Goal: Task Accomplishment & Management: Manage account settings

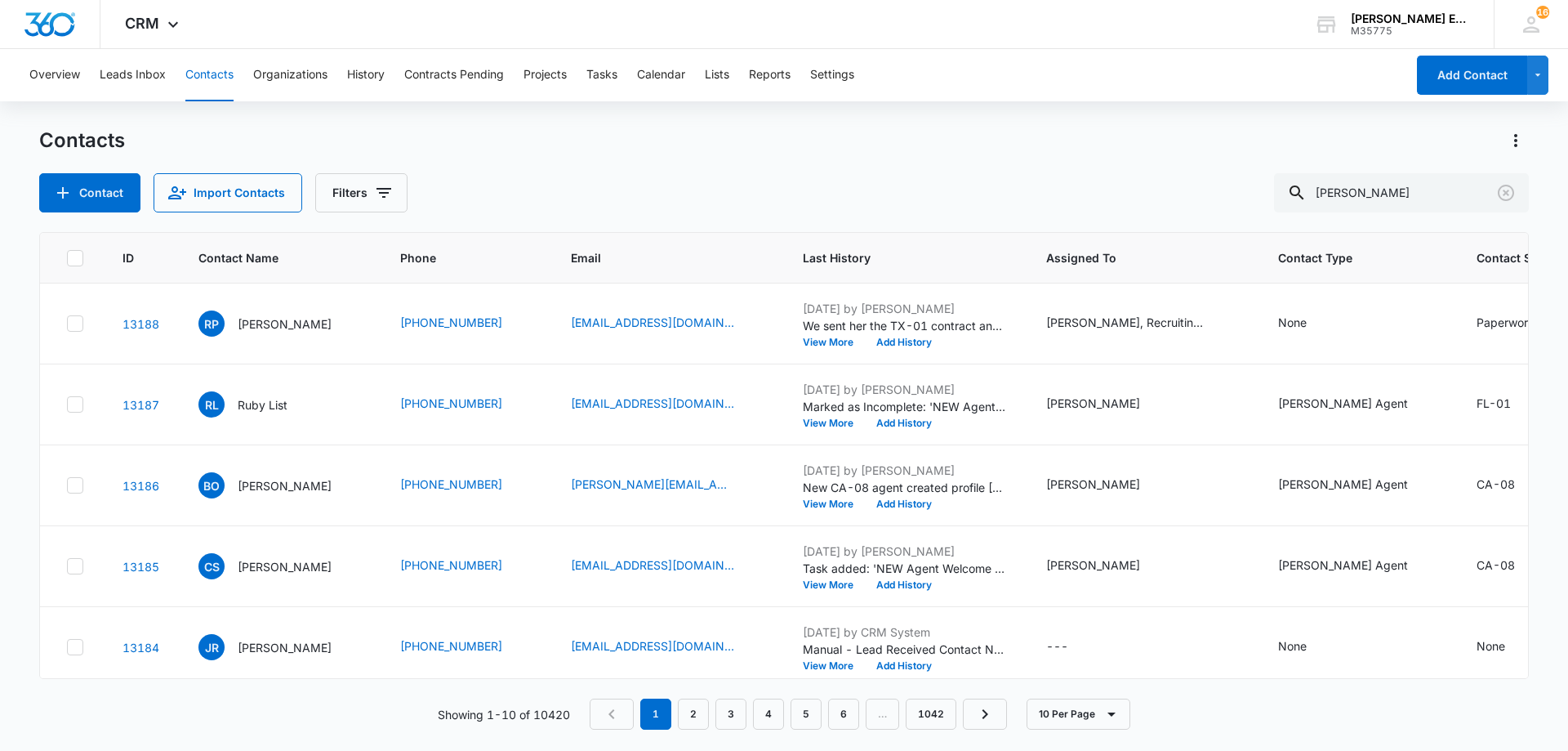
type input "[PERSON_NAME]"
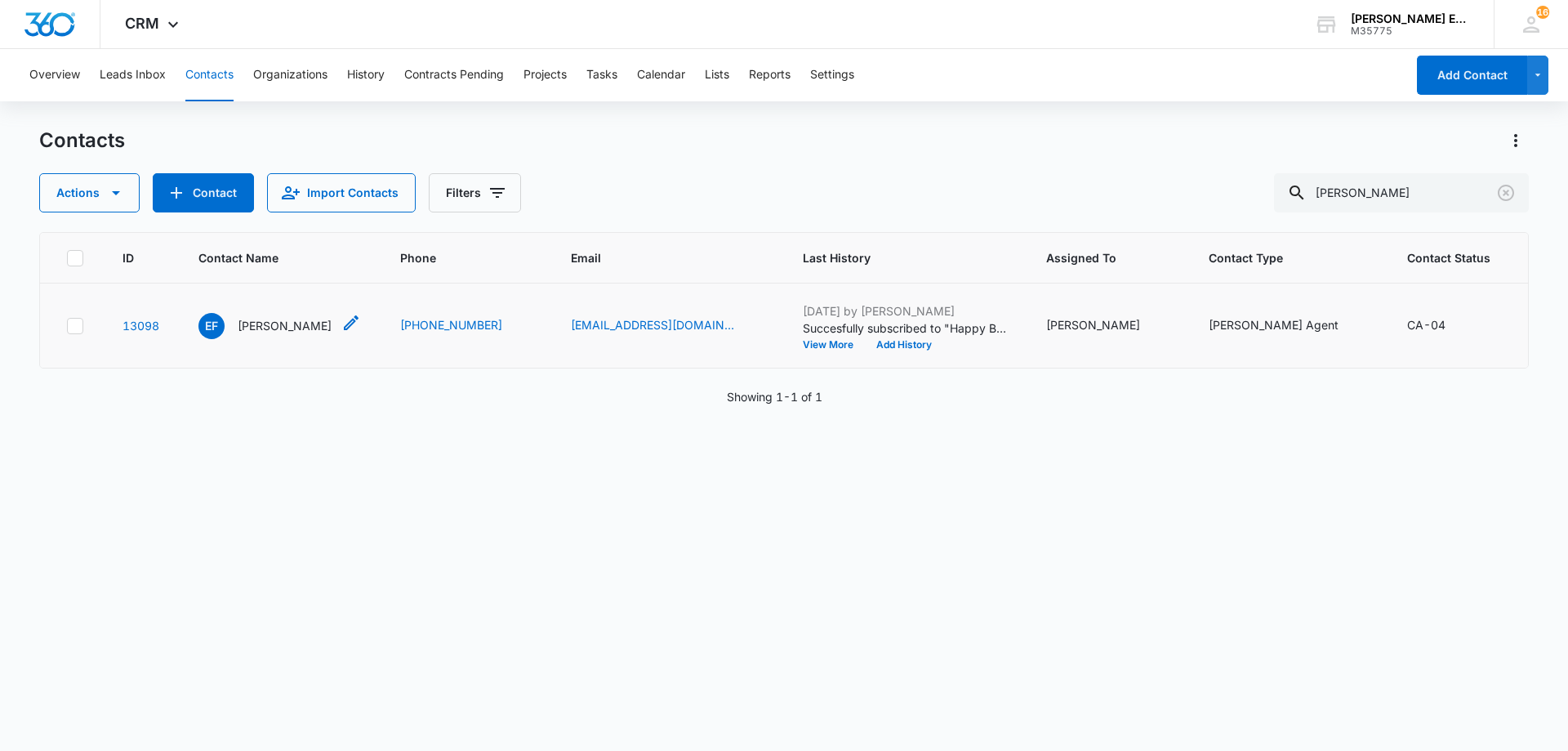
click at [273, 334] on p "[PERSON_NAME]" at bounding box center [284, 325] width 94 height 18
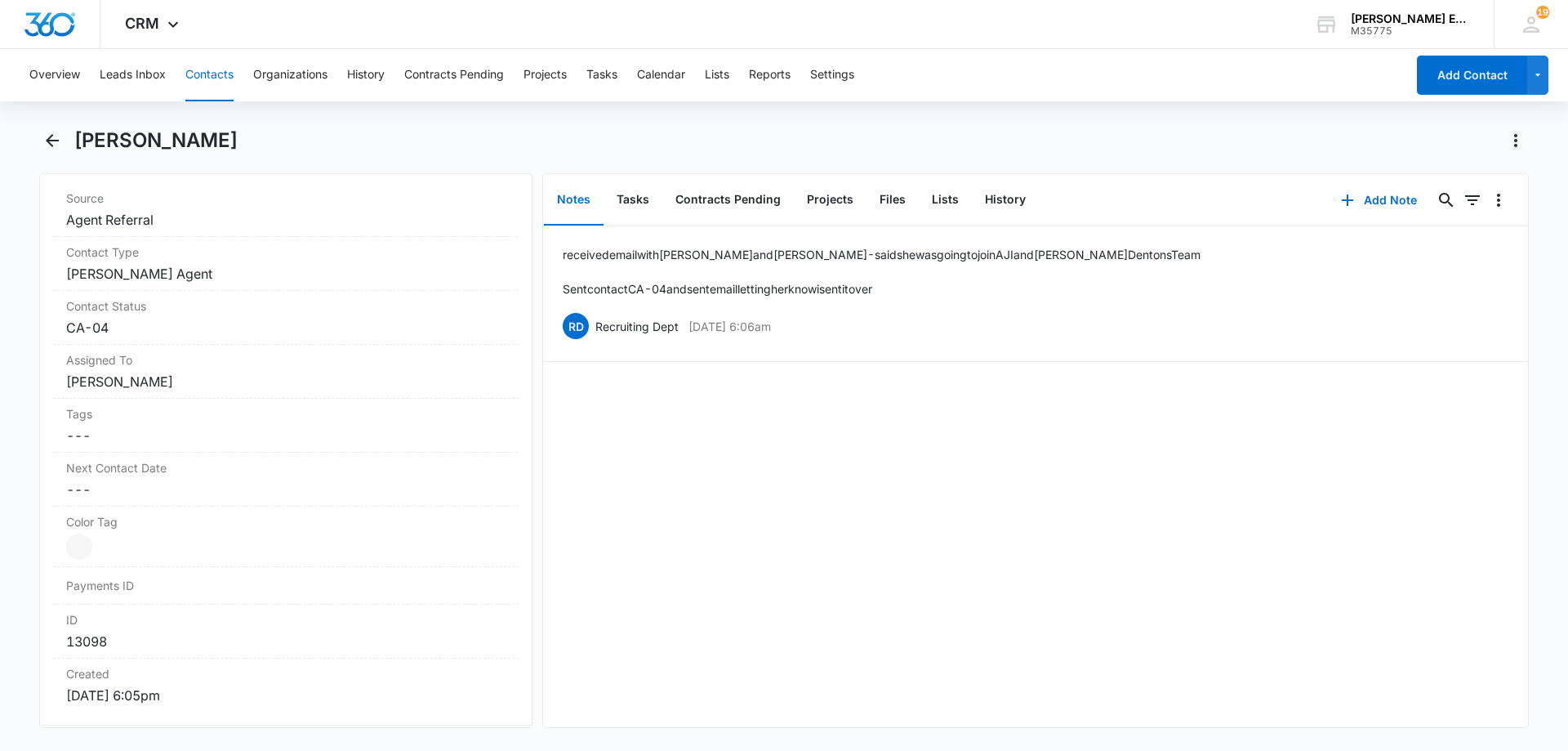
scroll to position [327, 0]
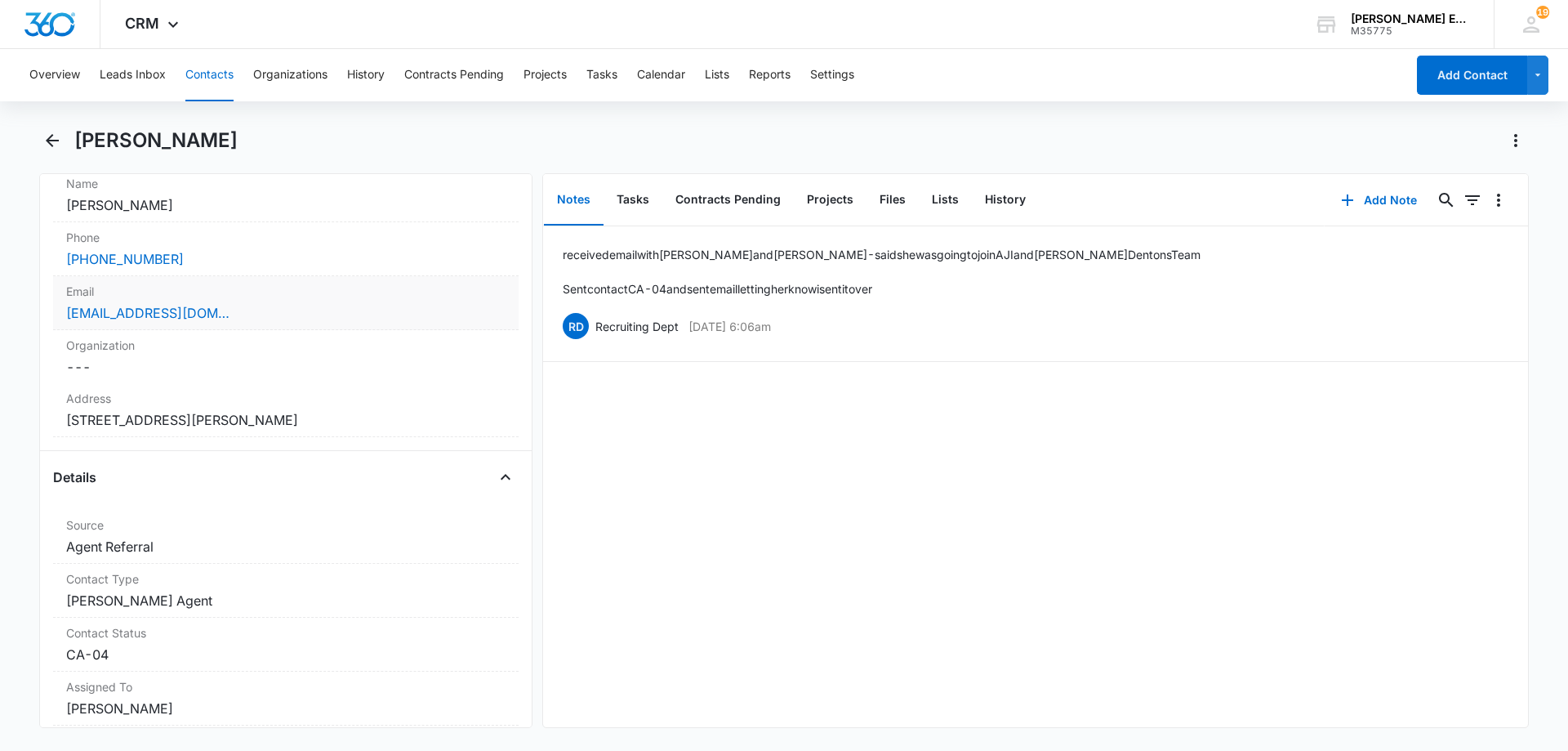
click at [344, 292] on label "Email" at bounding box center [285, 291] width 440 height 18
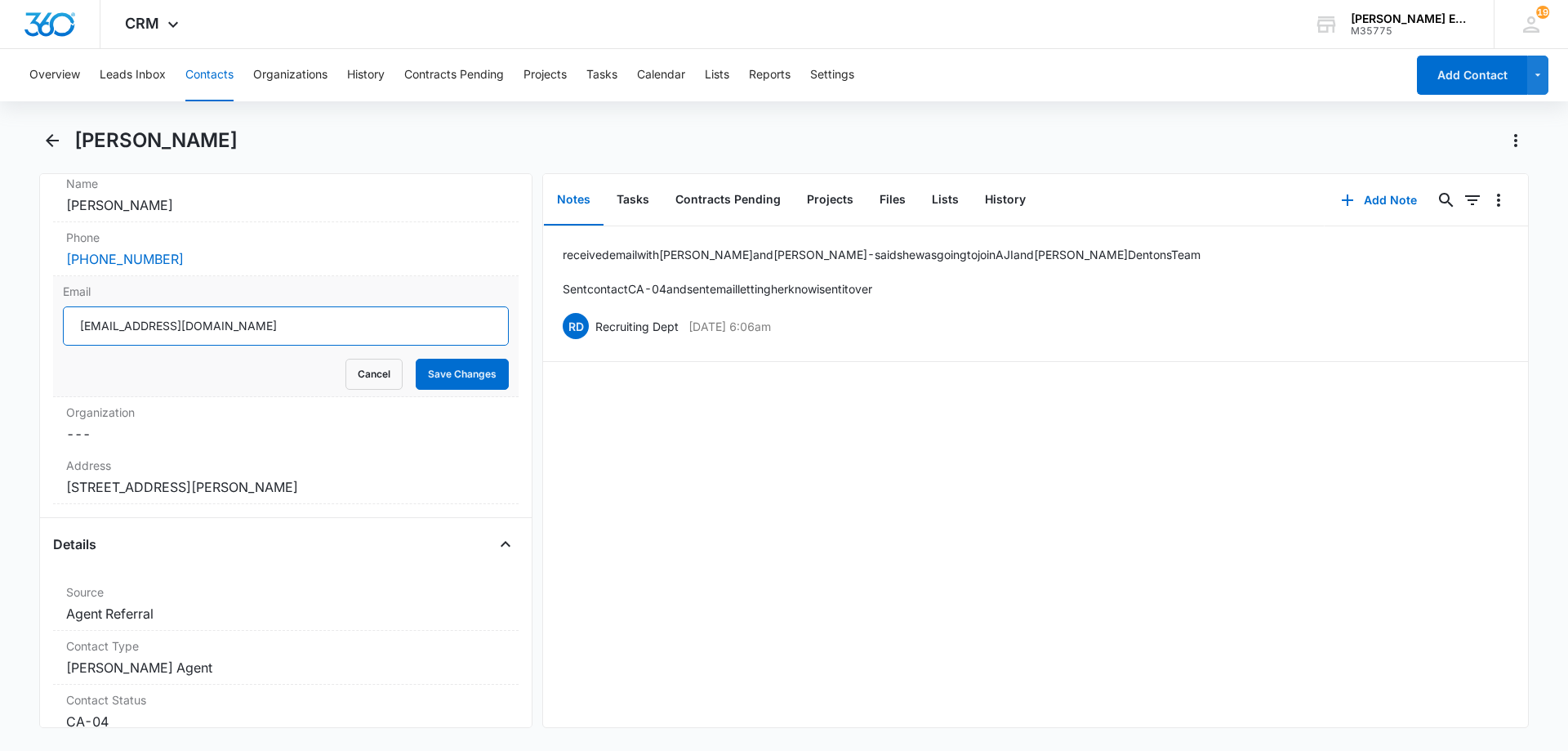
drag, startPoint x: 244, startPoint y: 328, endPoint x: 76, endPoint y: 330, distance: 168.0
click at [76, 330] on input "[EMAIL_ADDRESS][DOMAIN_NAME]" at bounding box center [285, 325] width 446 height 39
click at [359, 372] on button "Cancel" at bounding box center [374, 374] width 58 height 31
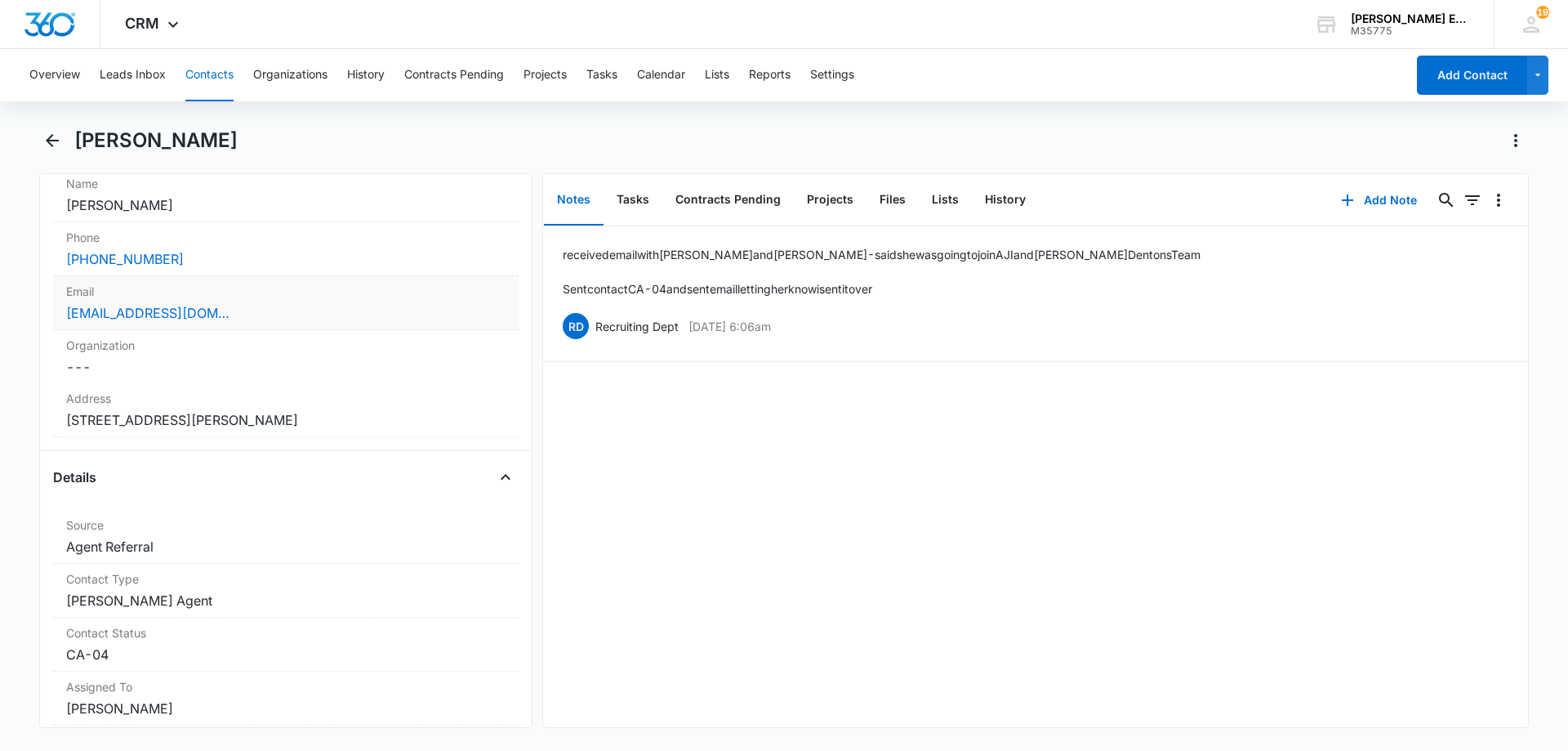
click at [282, 307] on div "[EMAIL_ADDRESS][DOMAIN_NAME]" at bounding box center [285, 312] width 440 height 19
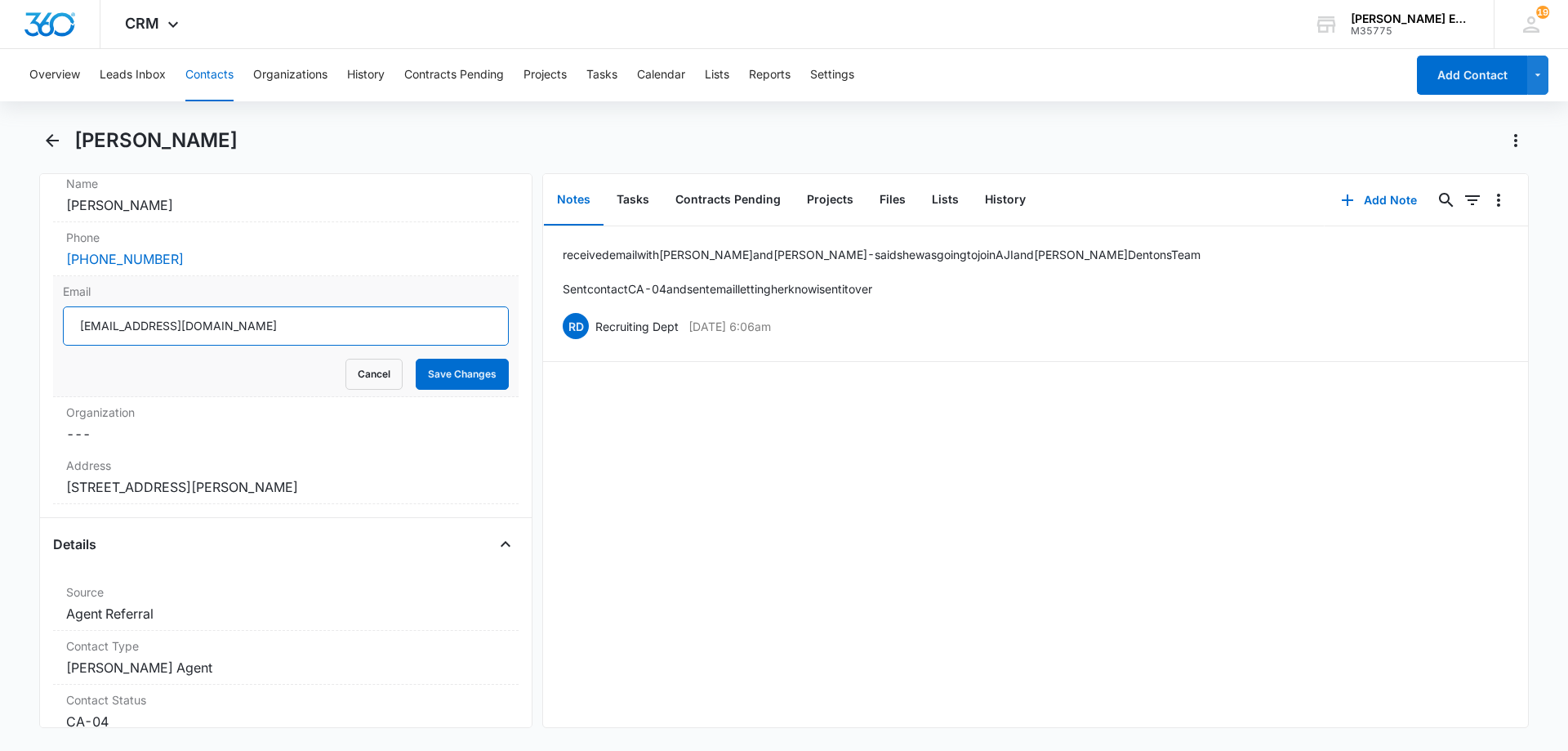
drag, startPoint x: 234, startPoint y: 329, endPoint x: 63, endPoint y: 330, distance: 171.0
click at [63, 330] on input "[EMAIL_ADDRESS][DOMAIN_NAME]" at bounding box center [285, 325] width 446 height 39
click at [369, 379] on button "Cancel" at bounding box center [374, 374] width 58 height 31
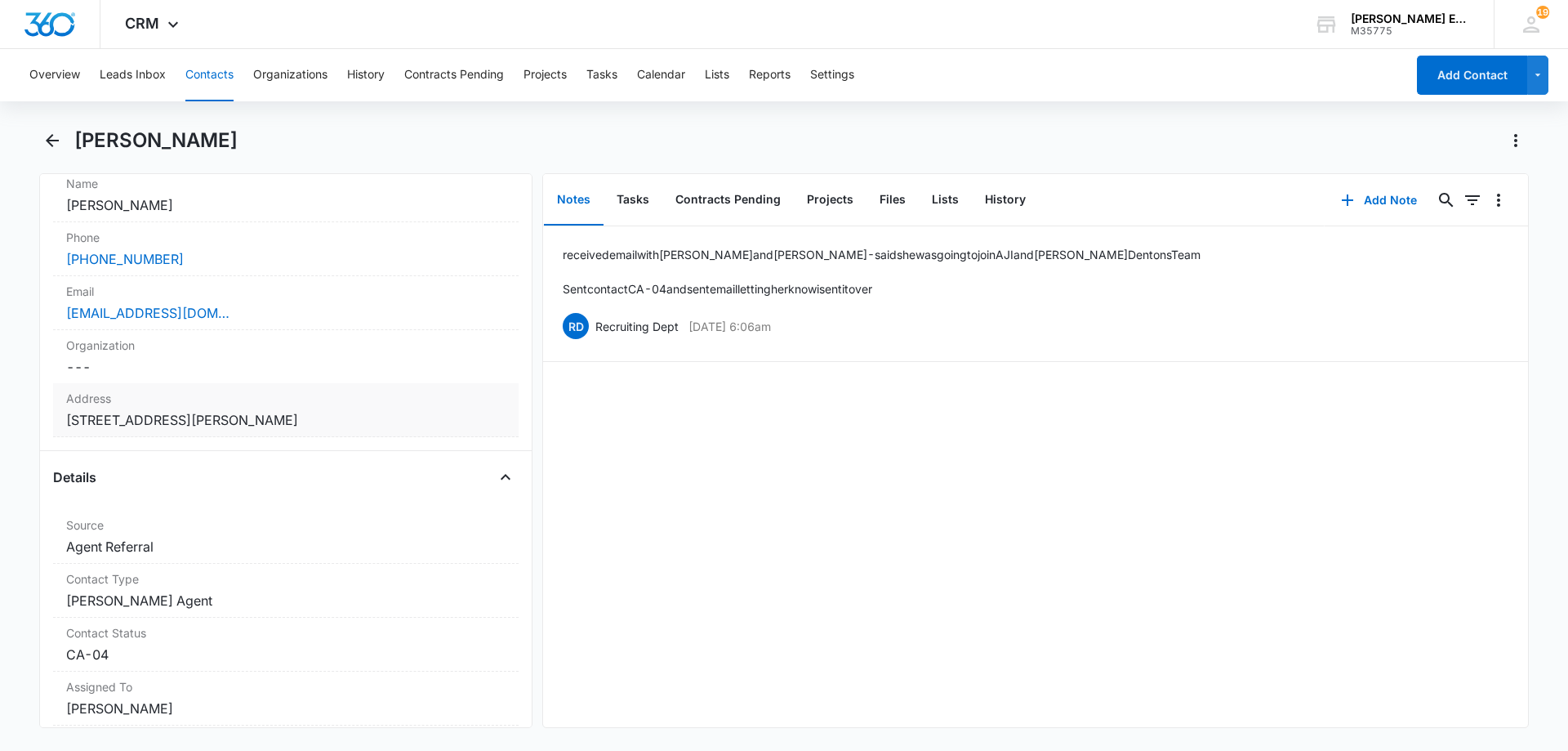
click at [338, 416] on dd "Cancel Save Changes 3856 Sandy Point Dr. Blythe CA 92225" at bounding box center [285, 420] width 440 height 19
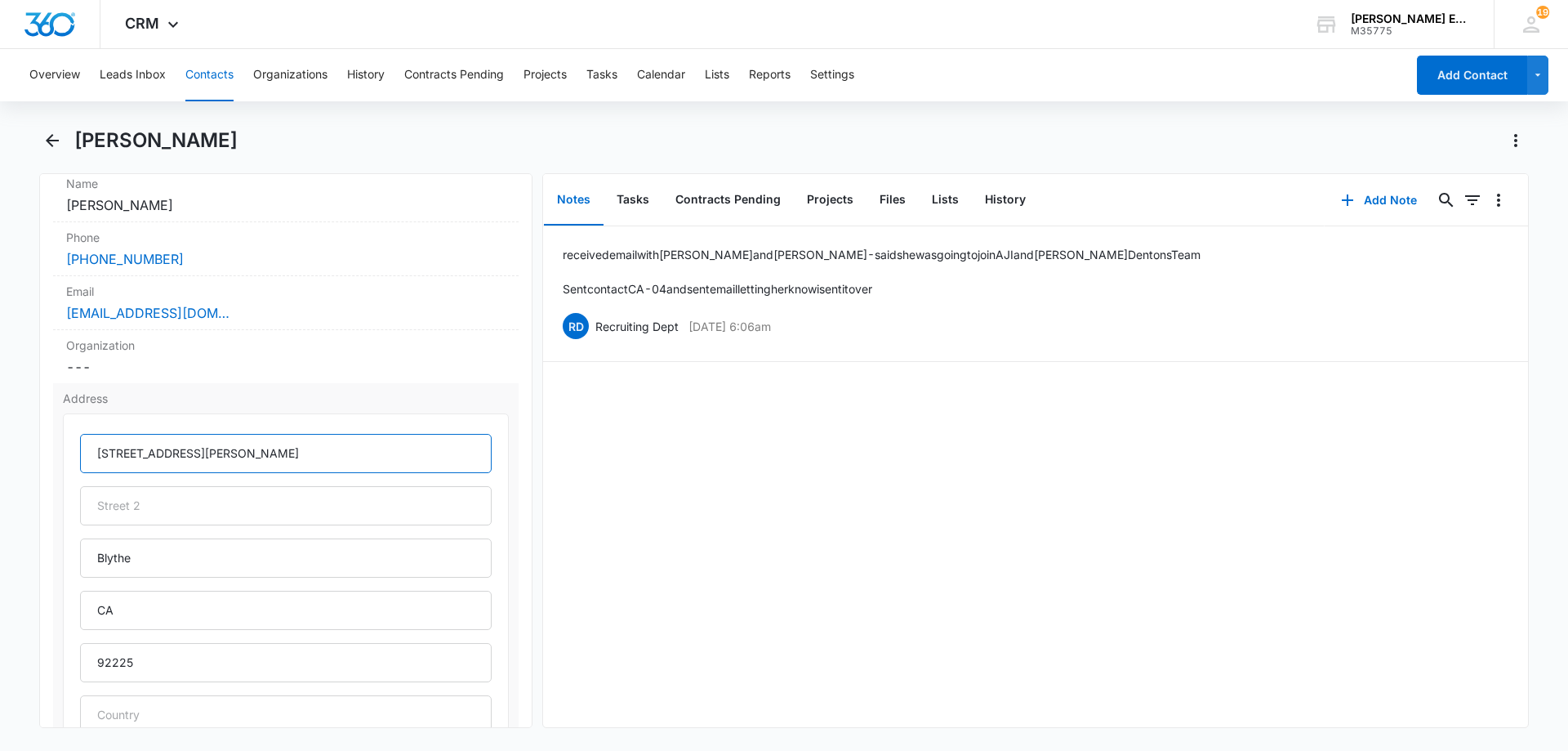
drag, startPoint x: 218, startPoint y: 453, endPoint x: 95, endPoint y: 447, distance: 123.1
click at [95, 447] on input "3856 Sandy Point Dr." at bounding box center [285, 453] width 411 height 39
drag, startPoint x: 129, startPoint y: 664, endPoint x: 63, endPoint y: 667, distance: 66.1
click at [63, 667] on div "3856 Sandy Point Dr. Blythe CA 92225" at bounding box center [285, 580] width 446 height 335
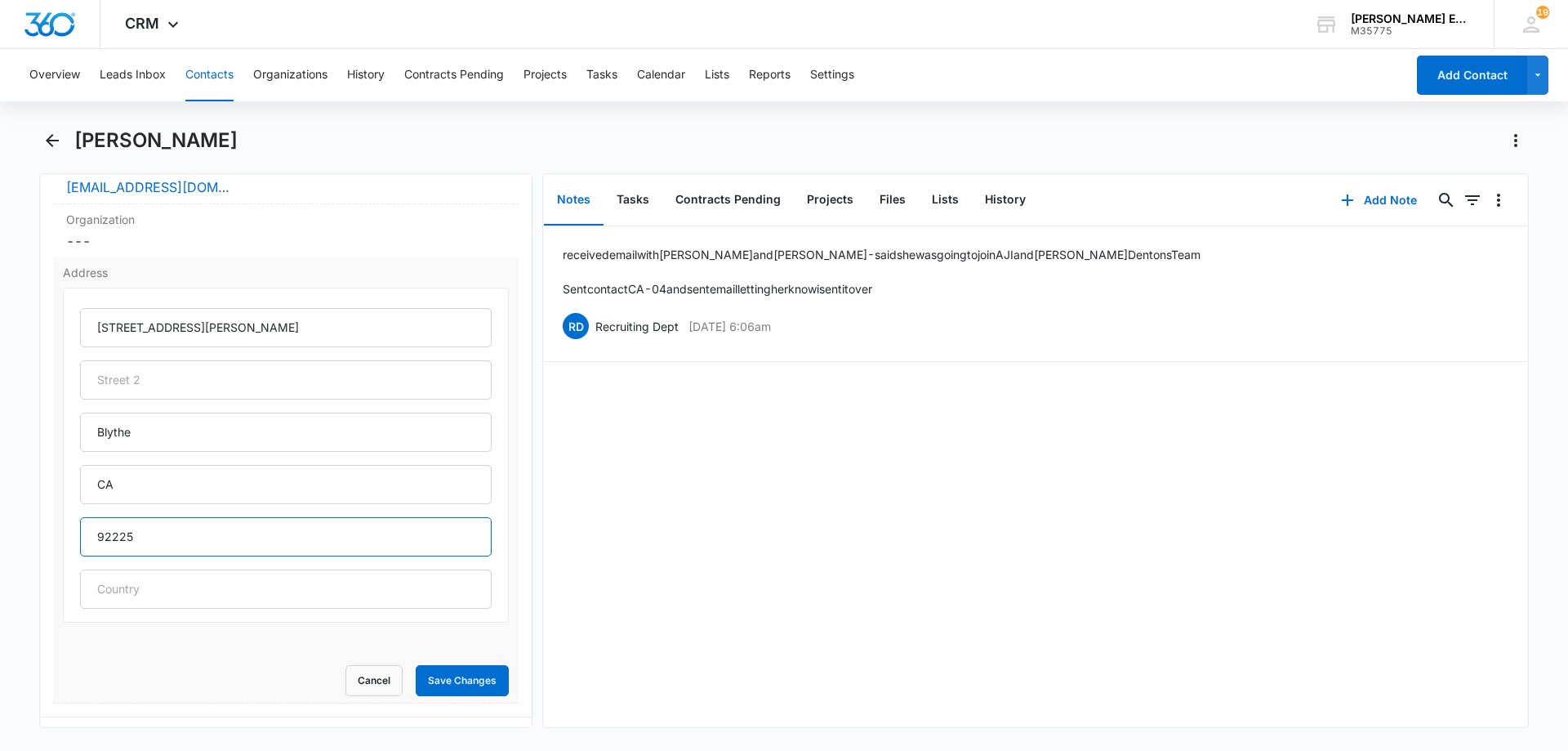
scroll to position [490, 0]
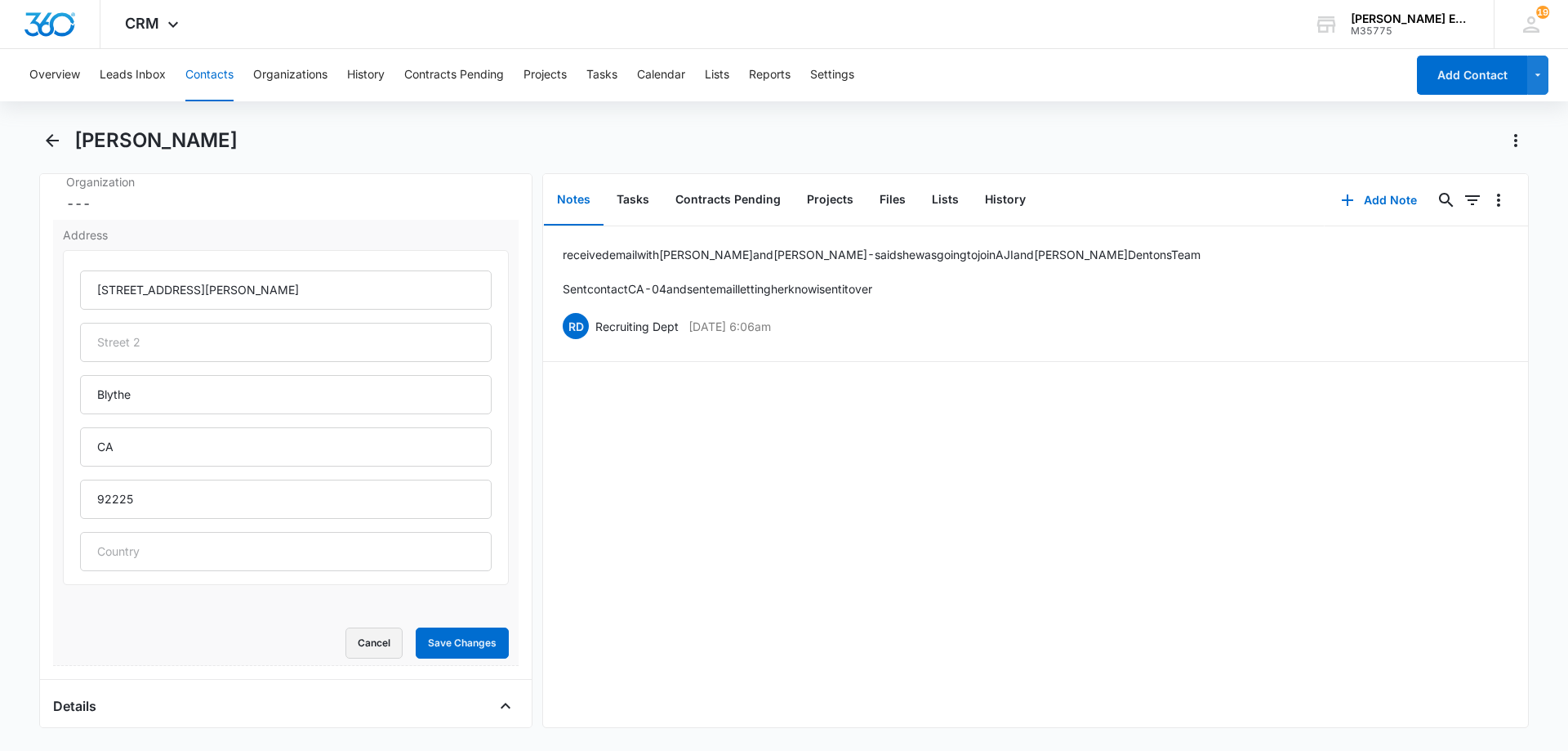
click at [374, 642] on button "Cancel" at bounding box center [374, 643] width 58 height 31
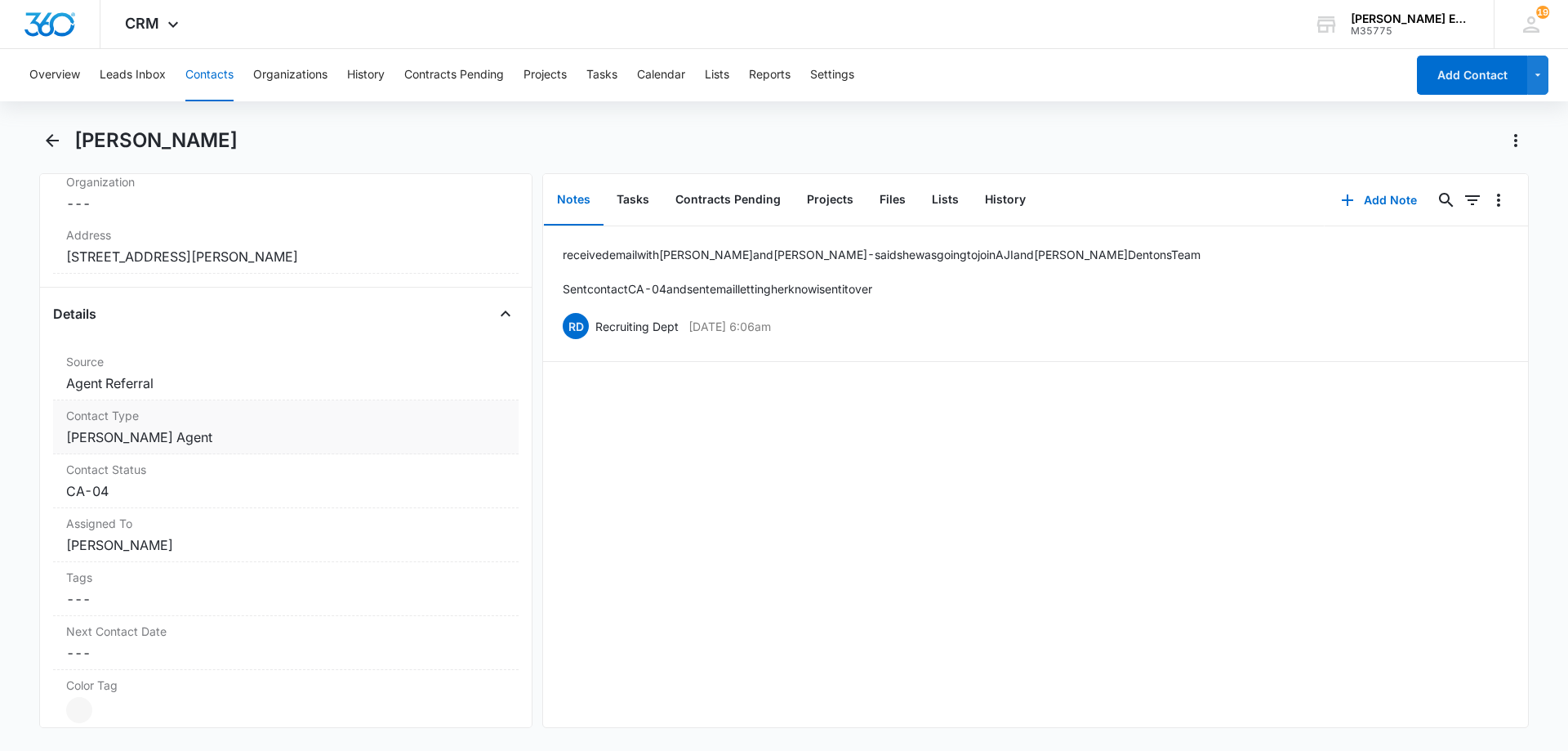
scroll to position [327, 0]
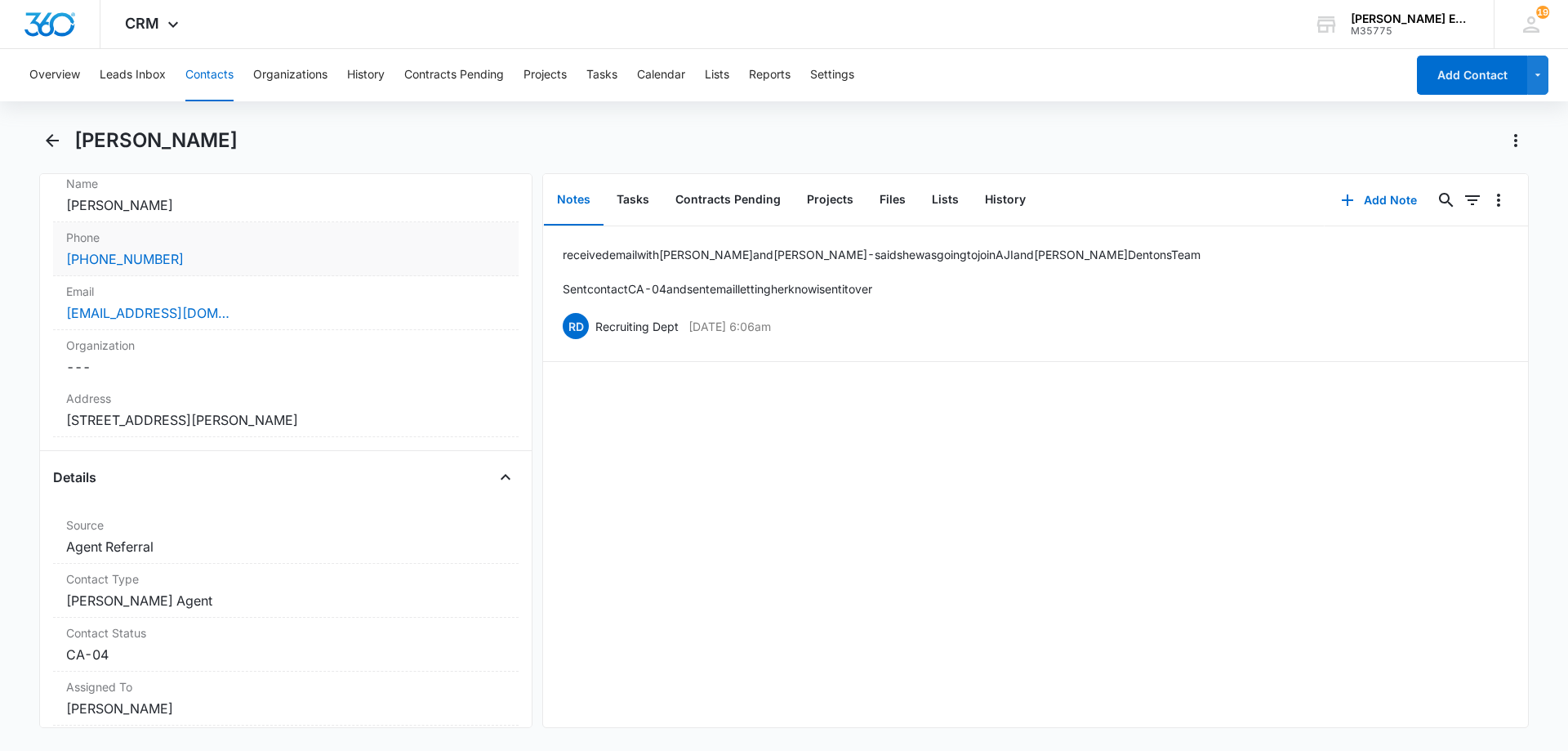
click at [248, 246] on div "Phone Cancel Save Changes (442) 433-1134" at bounding box center [286, 249] width 465 height 54
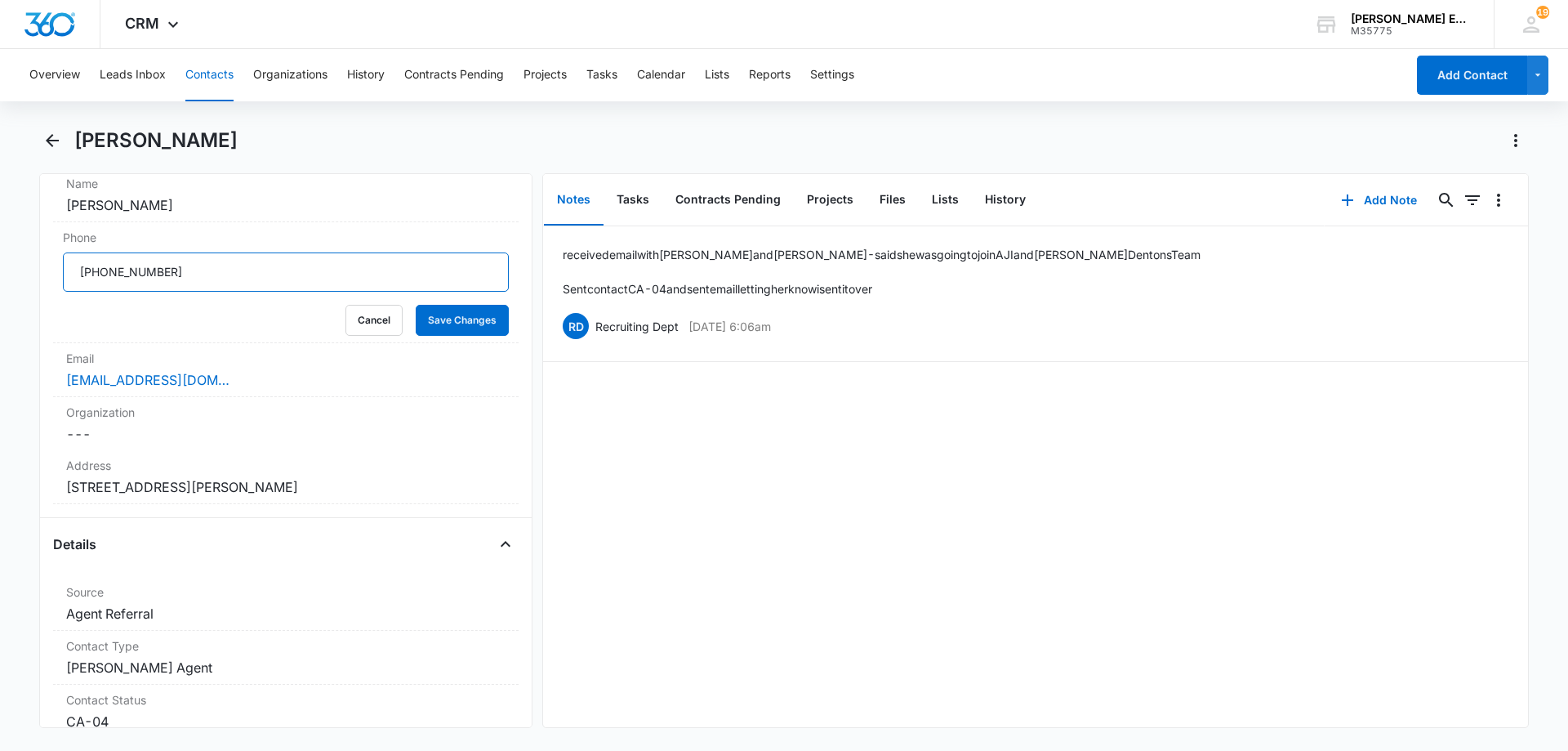
drag, startPoint x: 165, startPoint y: 275, endPoint x: 40, endPoint y: 275, distance: 125.0
click at [40, 275] on div "Remove EF Elisa Flores Contact Info Name Cancel Save Changes Elisa Flores Phone…" at bounding box center [285, 451] width 493 height 555
click at [369, 325] on button "Cancel" at bounding box center [374, 320] width 58 height 31
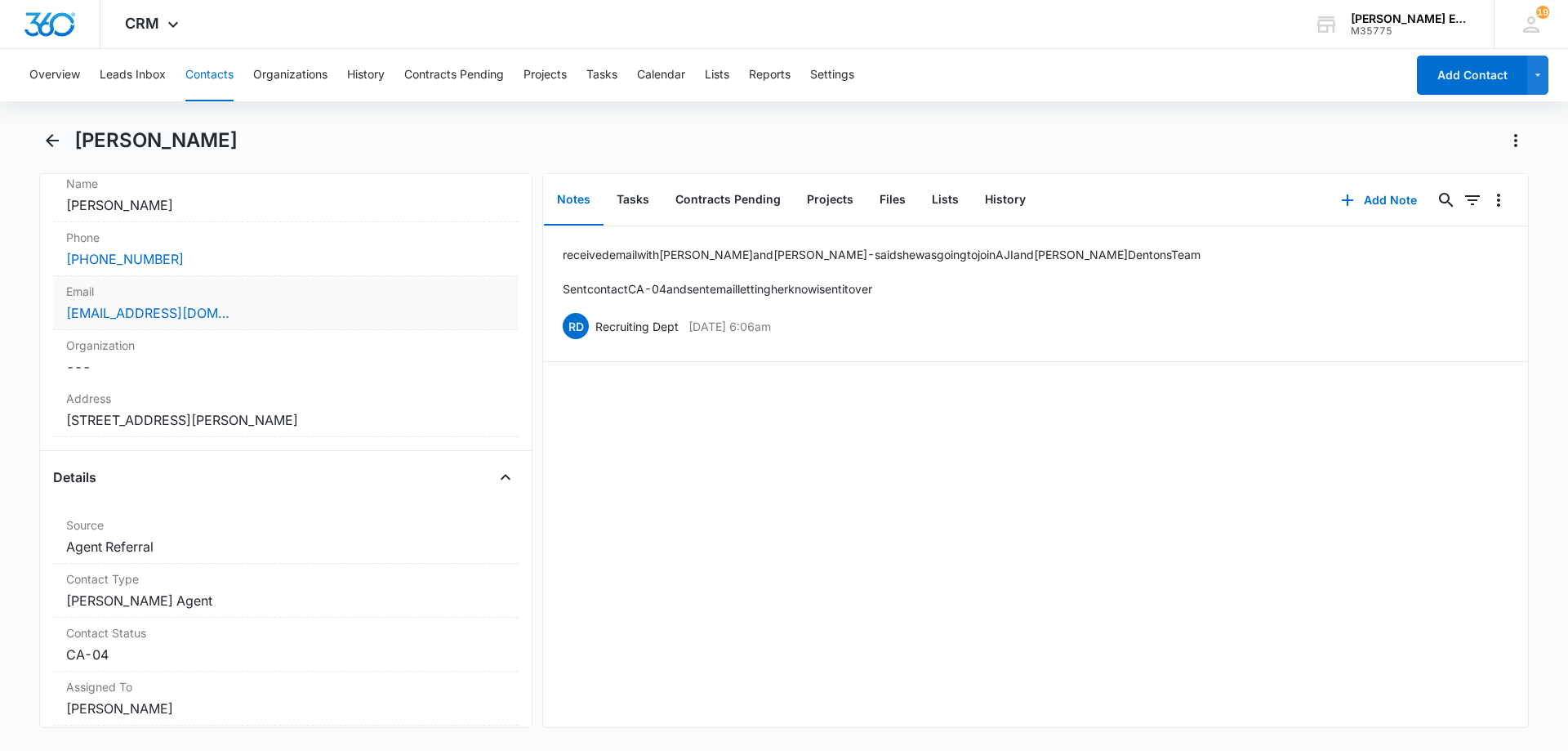
click at [273, 316] on div "[EMAIL_ADDRESS][DOMAIN_NAME]" at bounding box center [285, 312] width 440 height 19
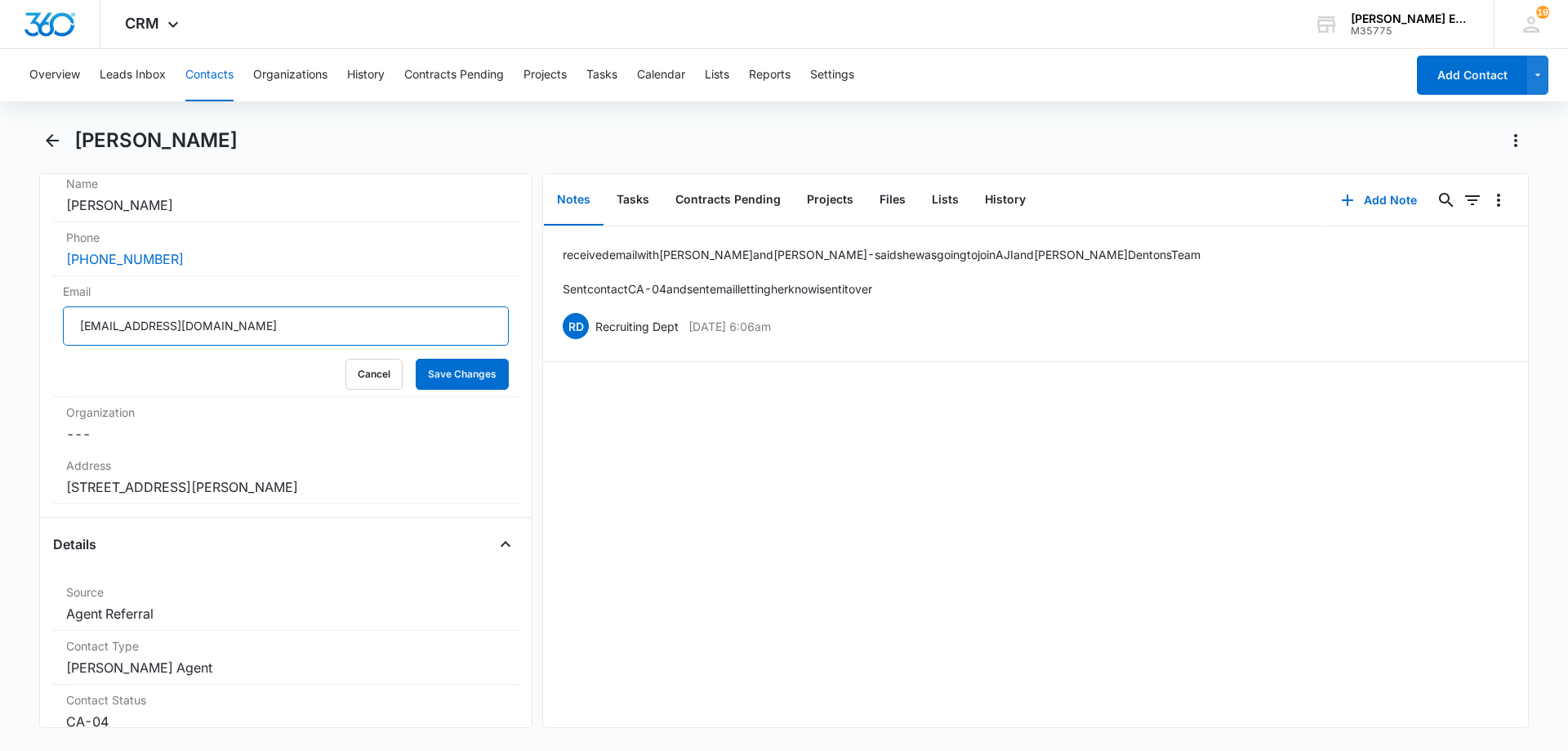
drag, startPoint x: 238, startPoint y: 324, endPoint x: 2, endPoint y: 323, distance: 236.0
click at [2, 323] on main "Elisa Flores Remove EF Elisa Flores Contact Info Name Cancel Save Changes Elisa…" at bounding box center [784, 437] width 1568 height 620
paste input "outlook"
type input "elisamarieflores@outlook.com"
click at [443, 385] on button "Save Changes" at bounding box center [462, 374] width 93 height 31
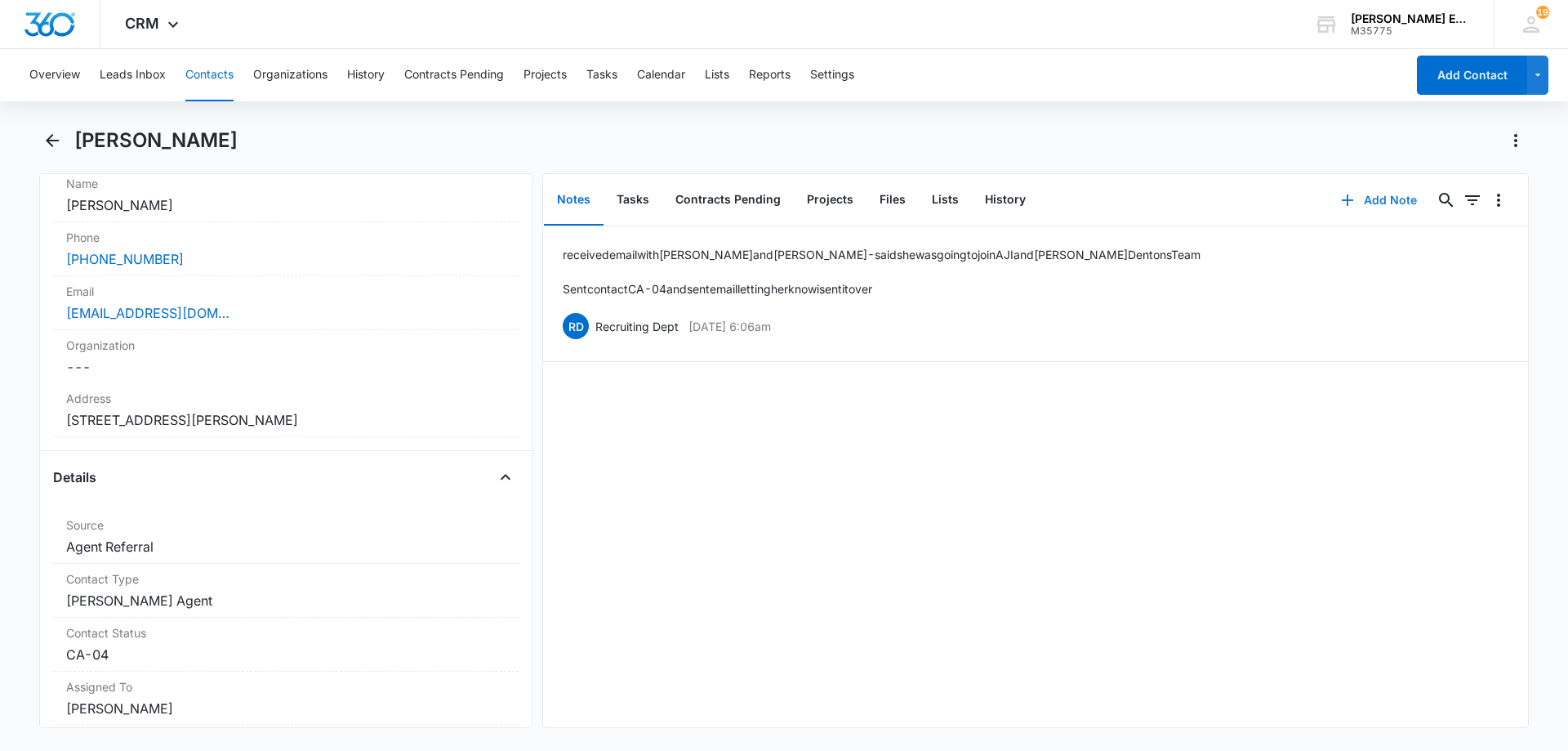
click at [1367, 202] on button "Add Note" at bounding box center [1379, 199] width 108 height 39
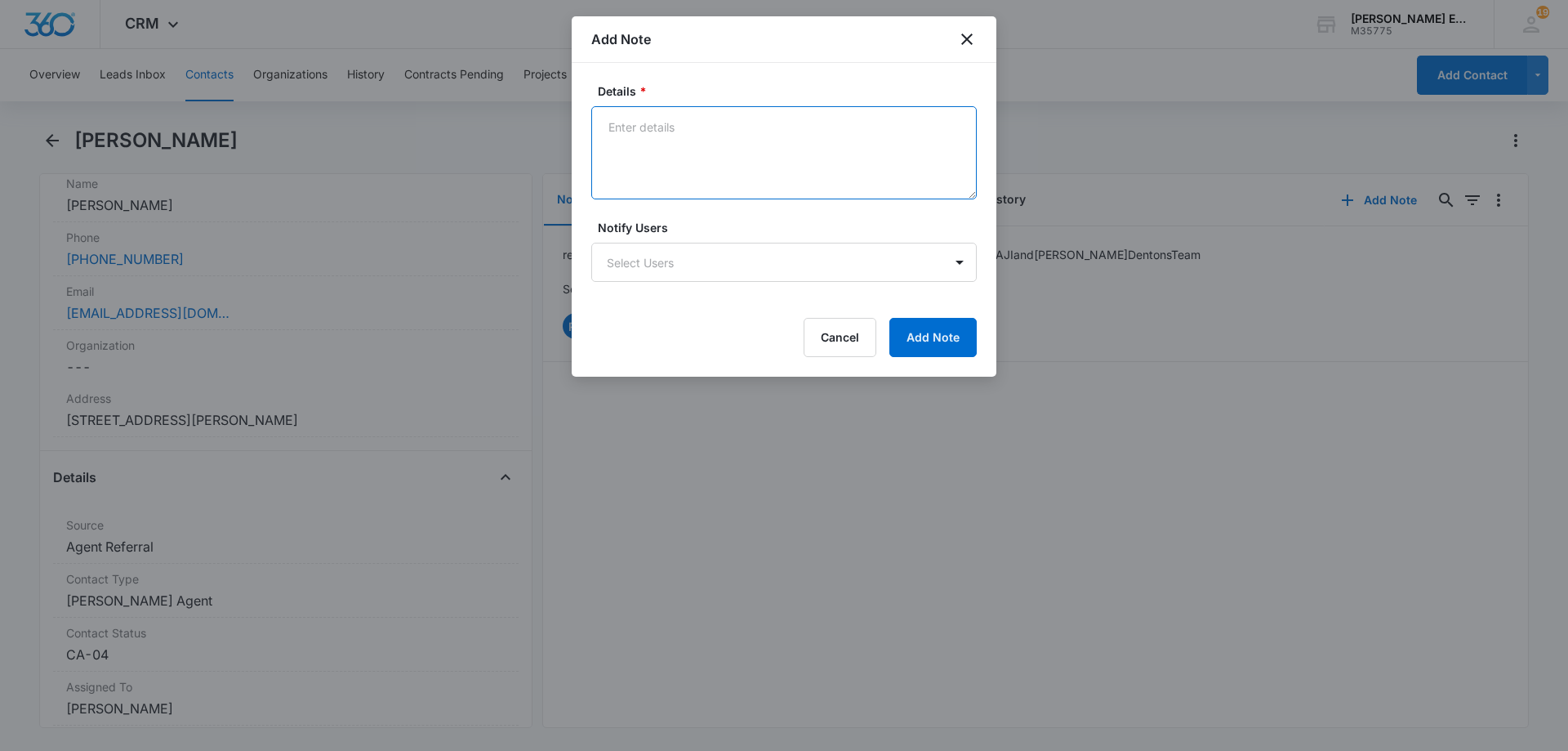
click at [779, 164] on textarea "Details *" at bounding box center [784, 153] width 385 height 93
paste textarea "elisamarieflores@outlook.com"
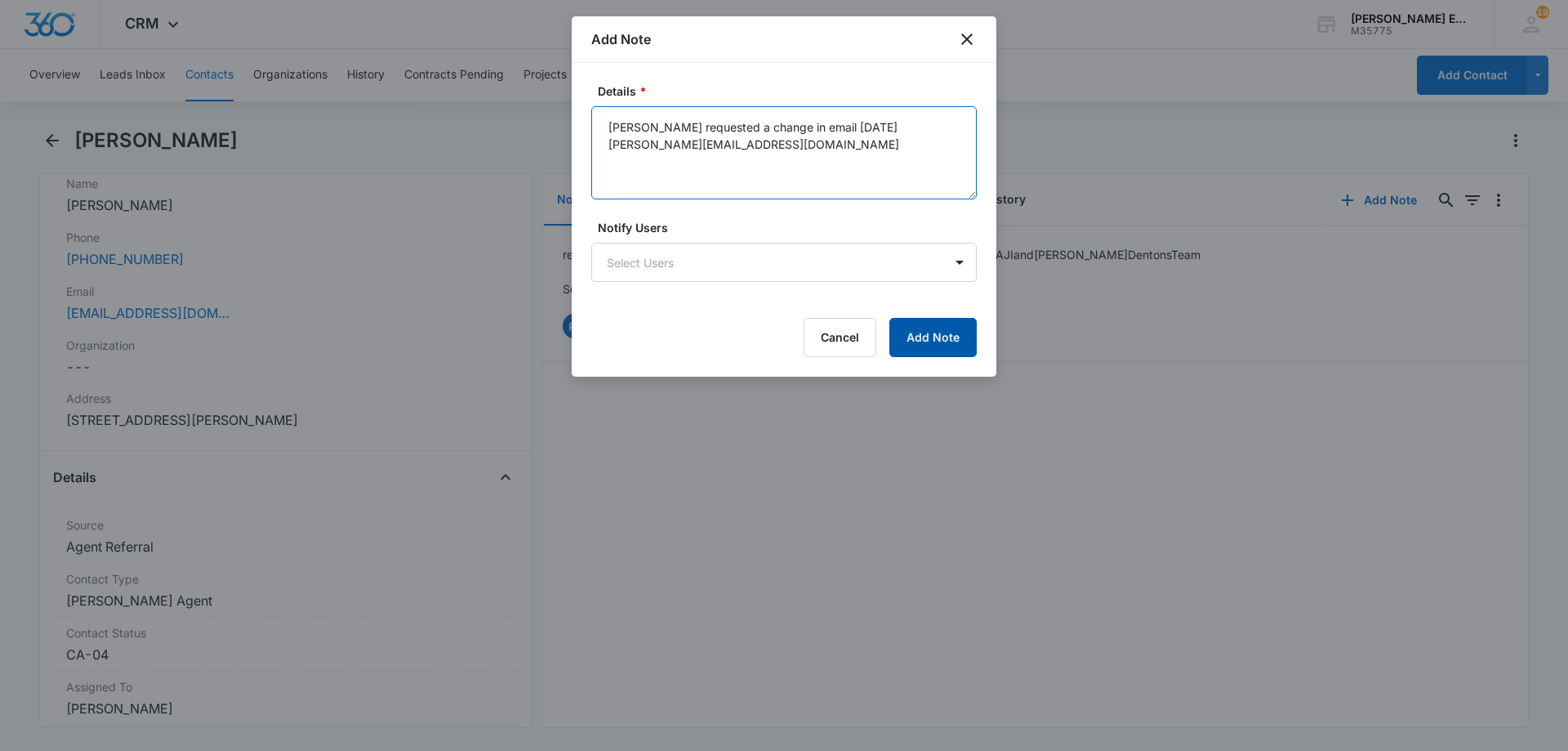
type textarea "Elisa requested a change in email 10/15/2025 elisamarieflores@outlook.com"
click at [927, 326] on button "Add Note" at bounding box center [932, 337] width 88 height 39
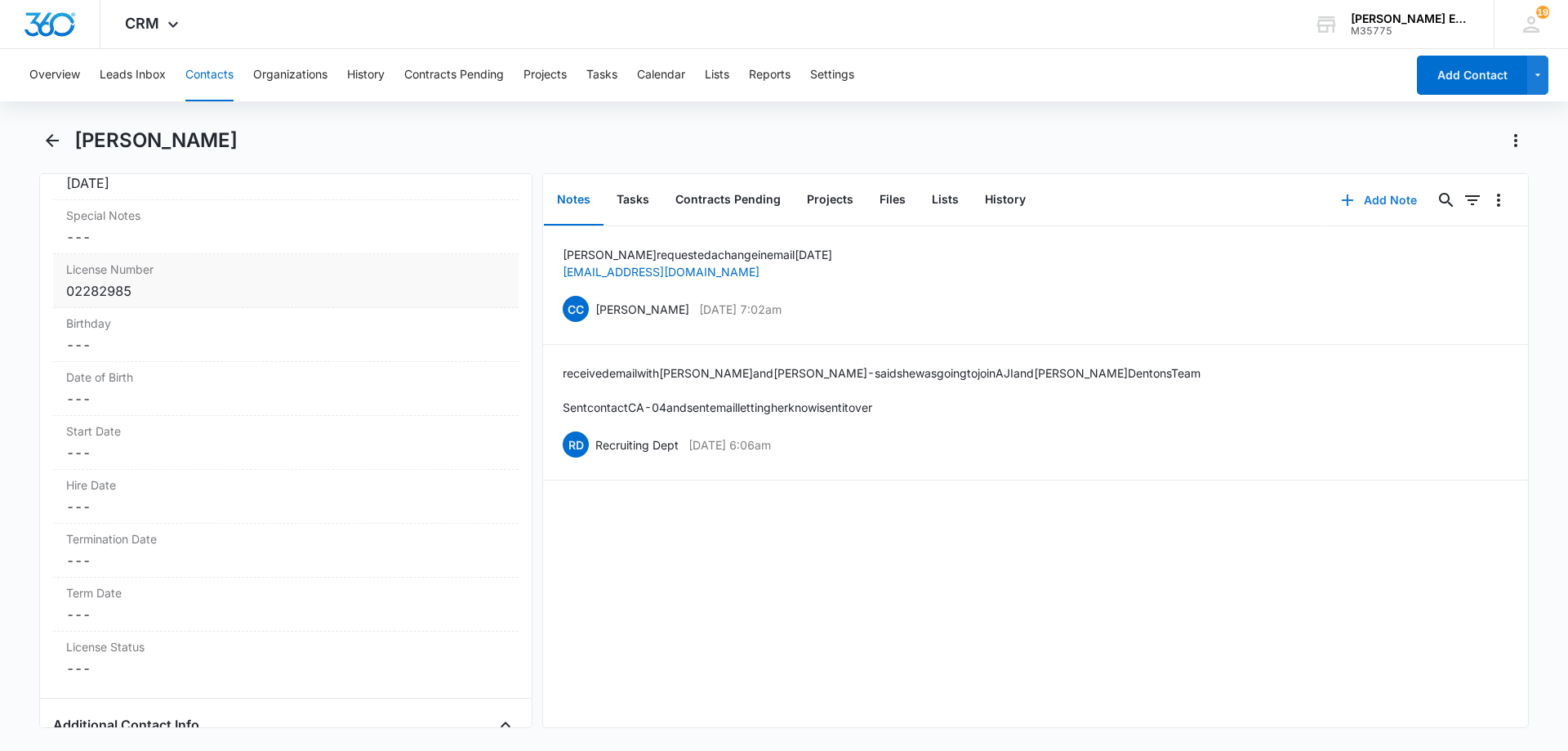
scroll to position [1634, 0]
click at [126, 501] on dd "Cancel Save Changes ---" at bounding box center [285, 505] width 440 height 19
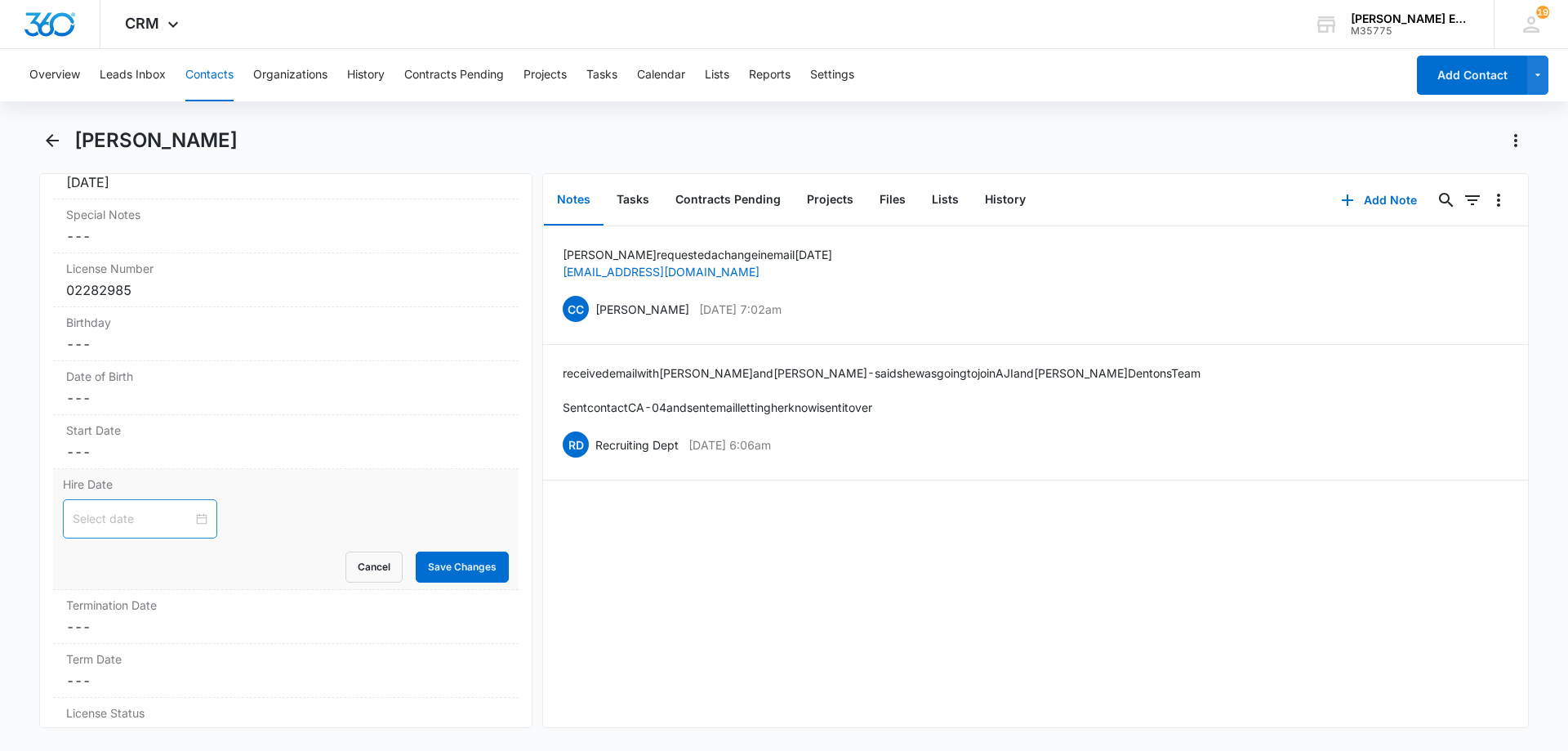
click at [83, 532] on div at bounding box center [139, 518] width 154 height 39
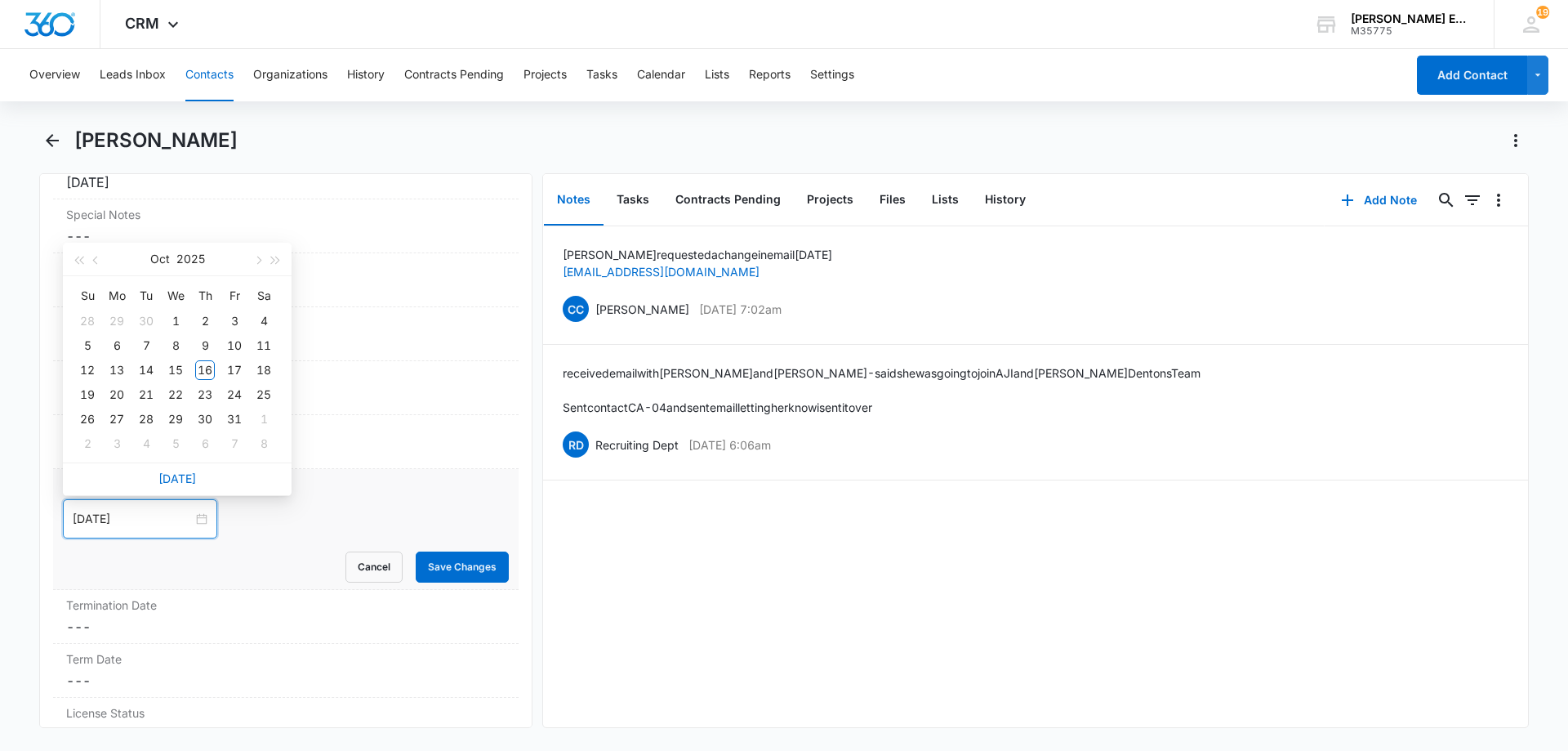
type input "Oct 1, 2025"
click at [92, 257] on button "button" at bounding box center [97, 259] width 18 height 33
click at [91, 257] on button "button" at bounding box center [97, 259] width 18 height 33
click at [259, 260] on span "button" at bounding box center [258, 260] width 8 height 8
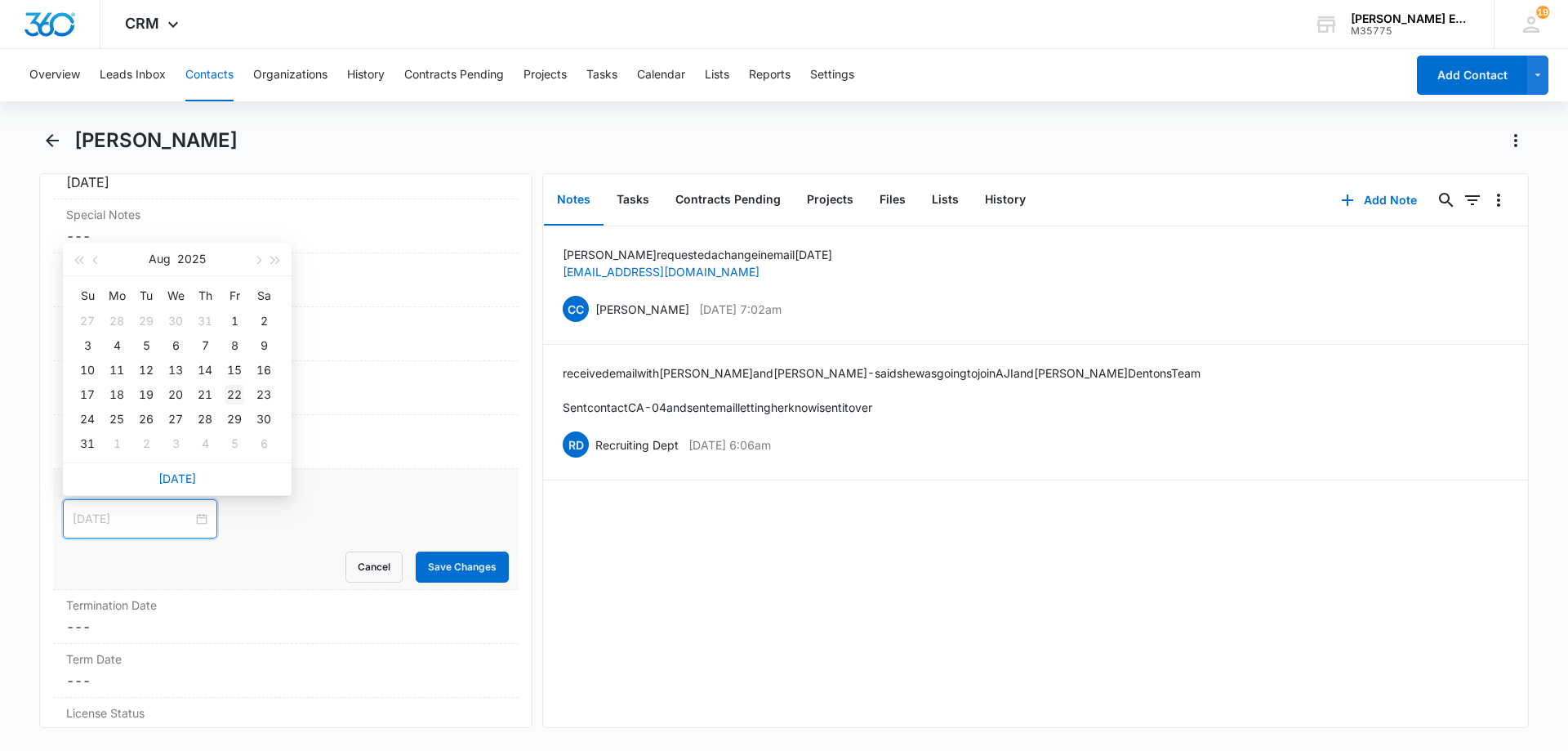
click at [229, 395] on div "22" at bounding box center [234, 394] width 19 height 19
type input "Aug 21, 2025"
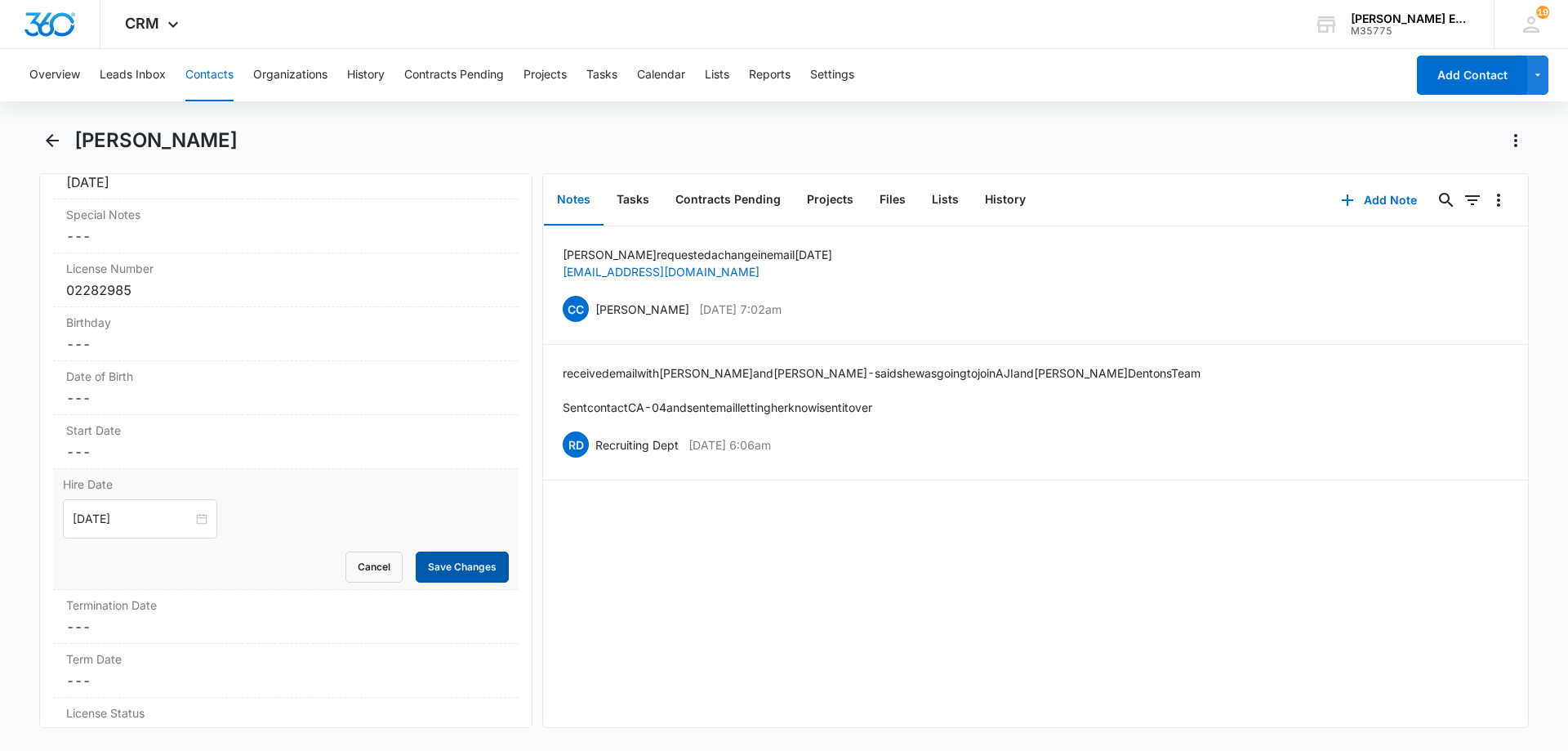
click at [457, 568] on button "Save Changes" at bounding box center [462, 567] width 93 height 31
click at [110, 386] on div "Date of Birth Cancel Save Changes ---" at bounding box center [286, 388] width 465 height 54
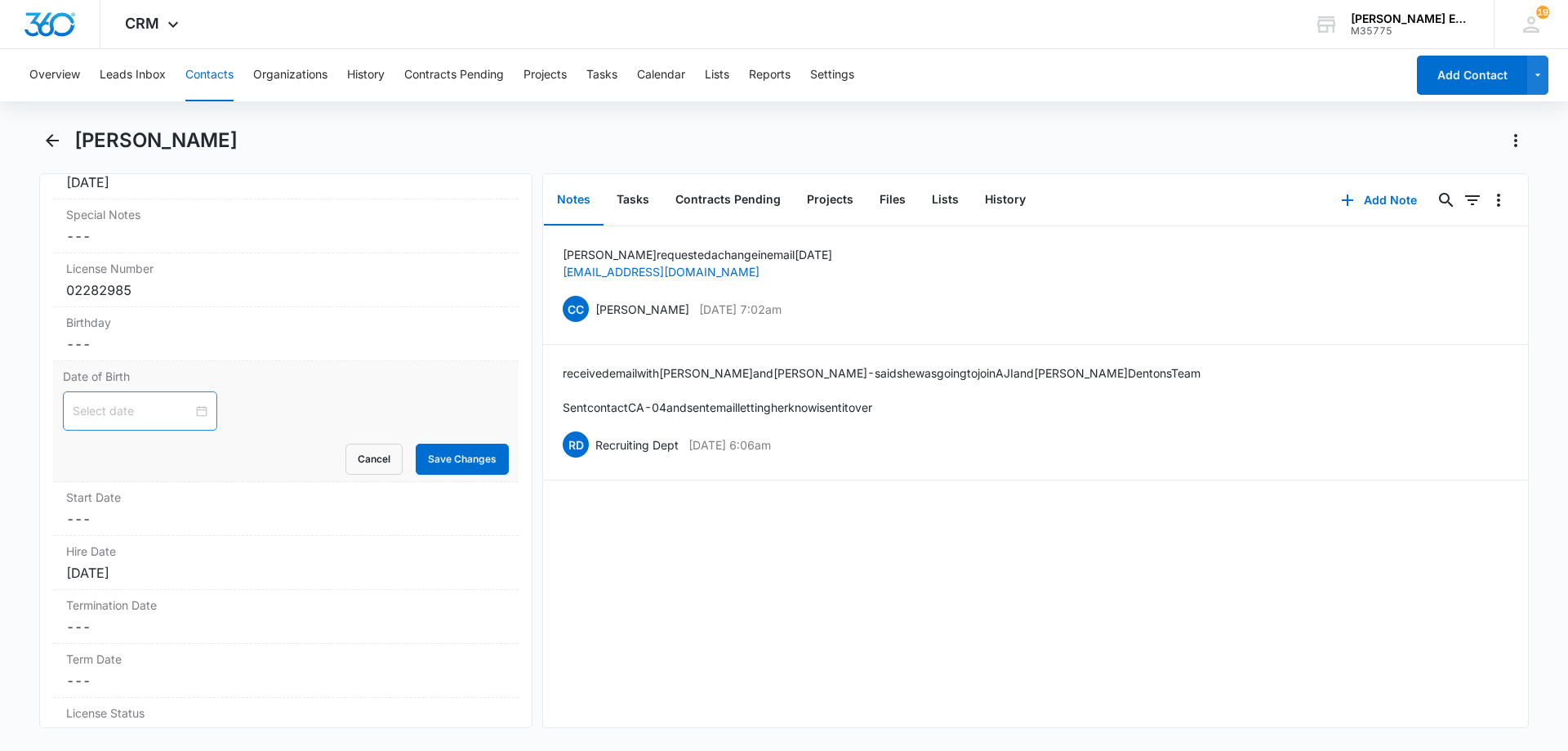
click at [123, 417] on input at bounding box center [133, 411] width 120 height 18
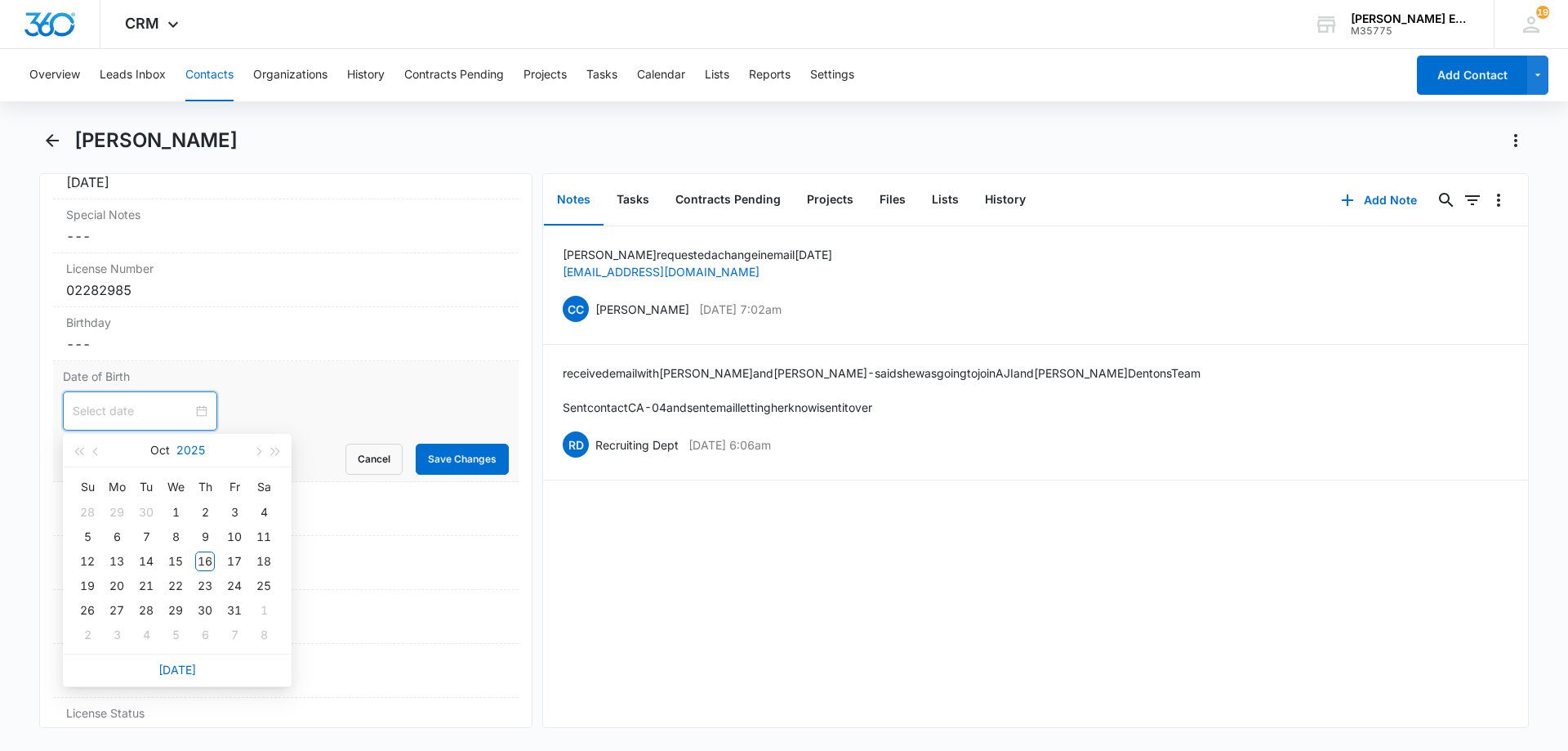
click at [189, 446] on button "2025" at bounding box center [190, 450] width 28 height 33
click at [80, 451] on span "button" at bounding box center [78, 452] width 8 height 8
click at [90, 606] on div "2005" at bounding box center [105, 602] width 49 height 19
click at [242, 550] on div "Jun" at bounding box center [249, 547] width 49 height 19
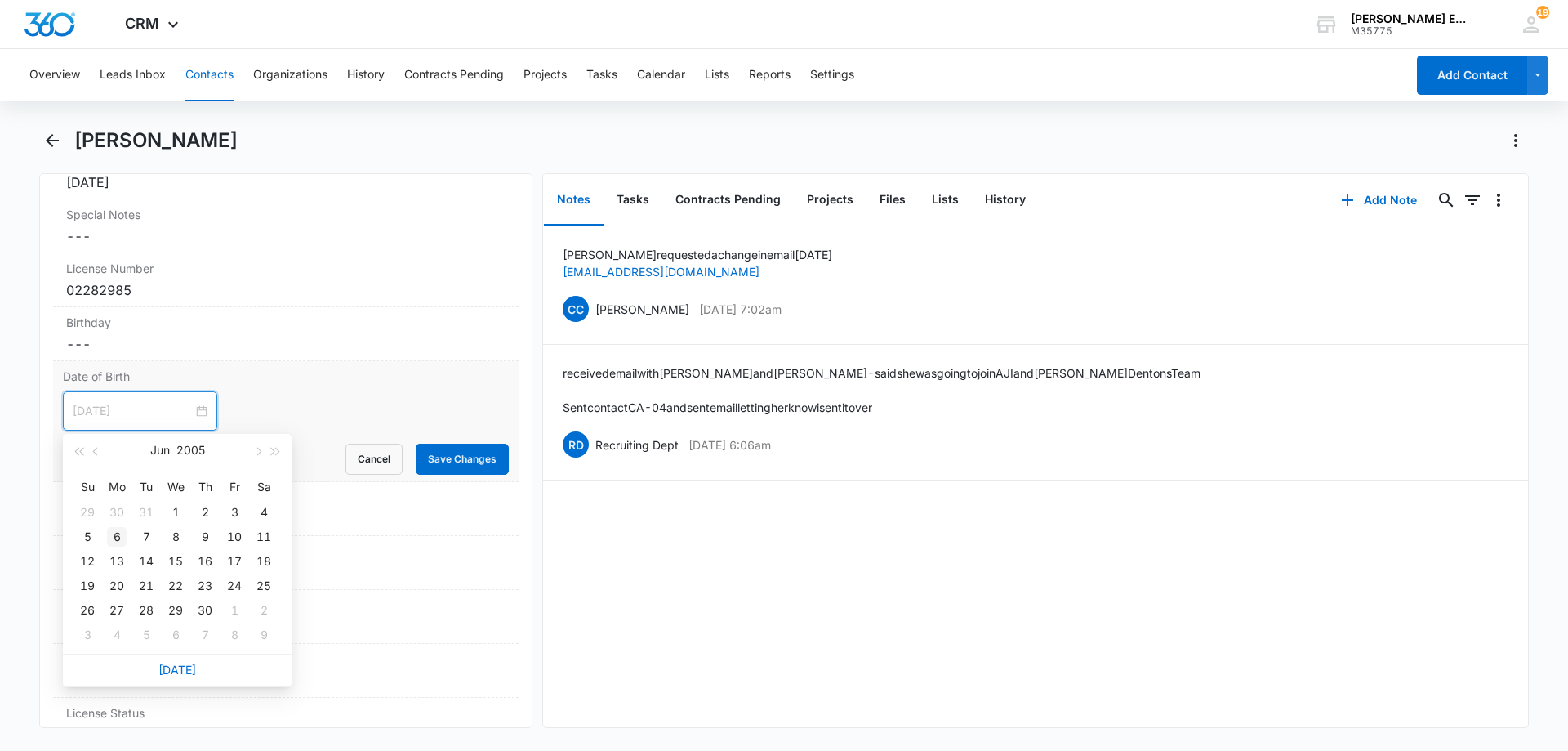
click at [118, 536] on div "6" at bounding box center [116, 537] width 19 height 19
type input "Jun 5, 2005"
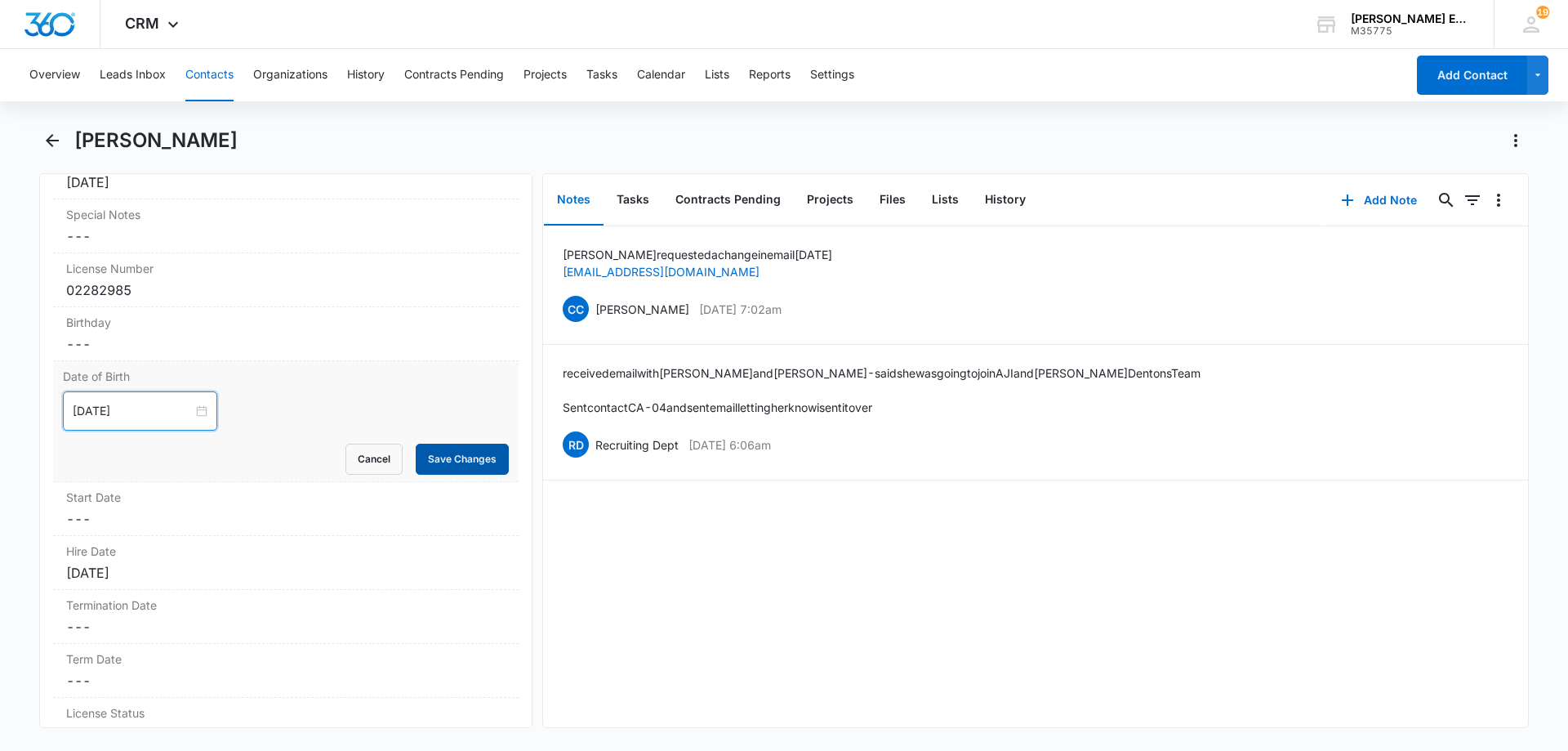
click at [463, 457] on button "Save Changes" at bounding box center [462, 459] width 93 height 31
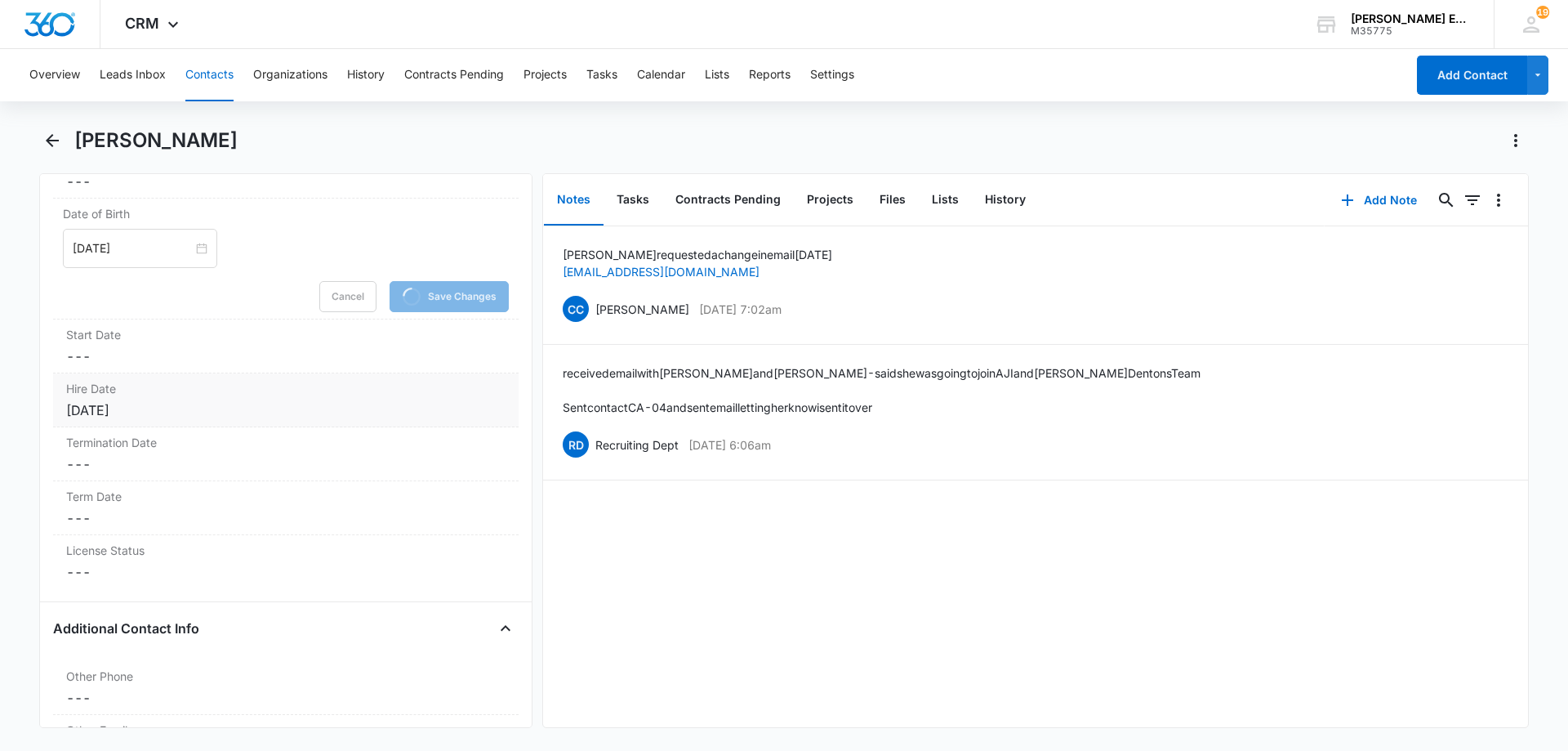
scroll to position [1797, 0]
click at [84, 561] on div "License Status Cancel Save Changes ---" at bounding box center [286, 561] width 465 height 53
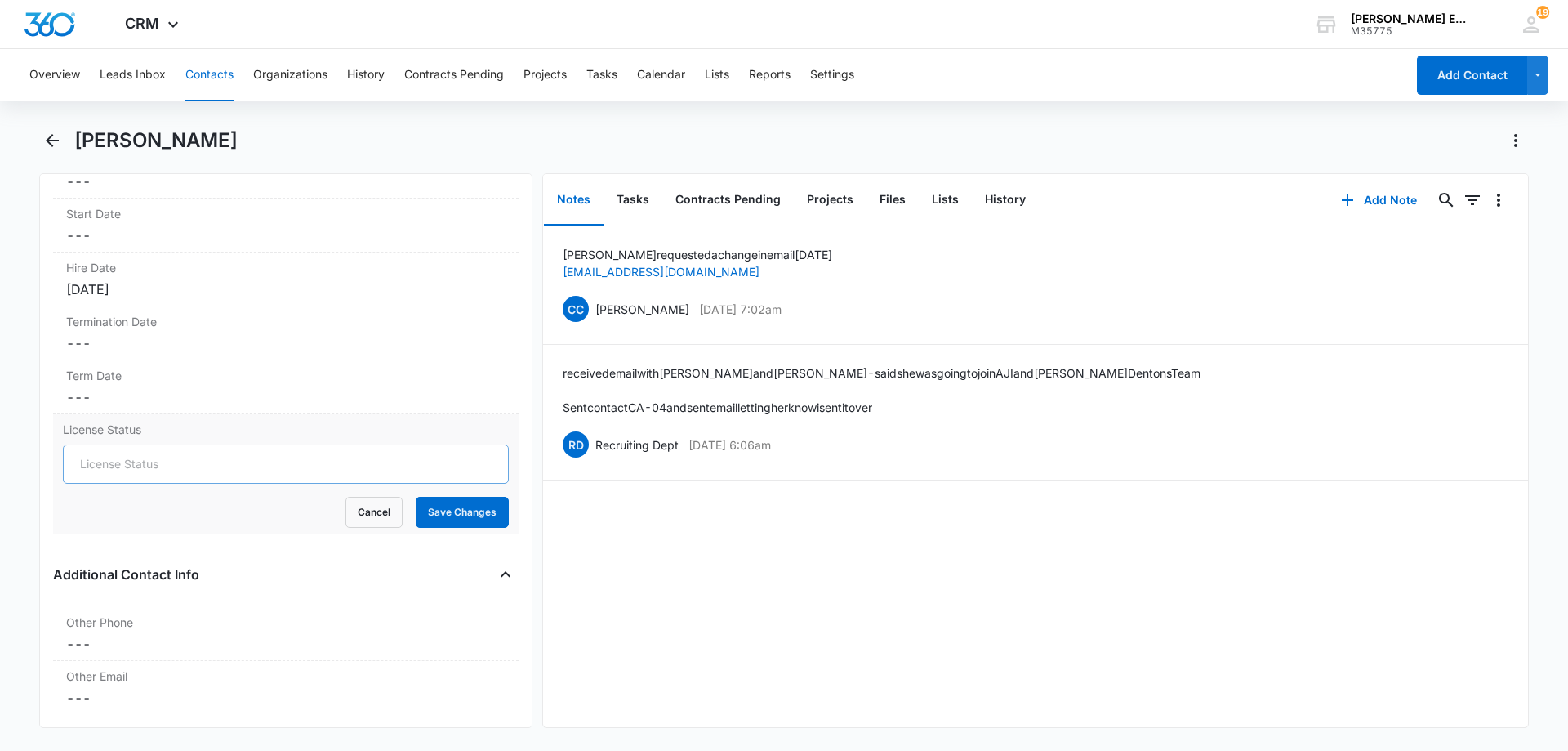
scroll to position [1848, 0]
click at [149, 469] on input "License Status" at bounding box center [285, 466] width 446 height 39
type input "Active"
click at [421, 510] on button "Save Changes" at bounding box center [462, 514] width 93 height 31
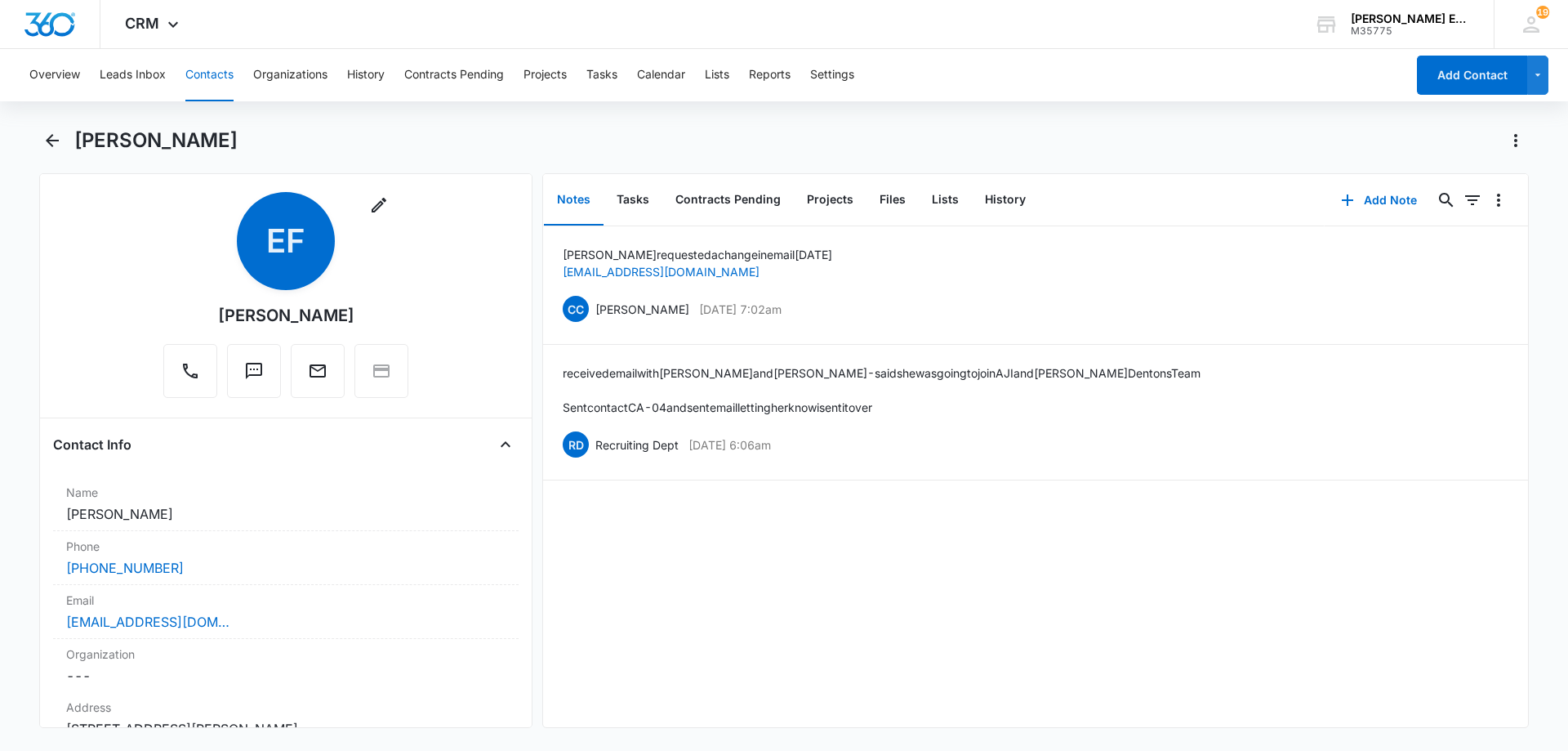
scroll to position [0, 0]
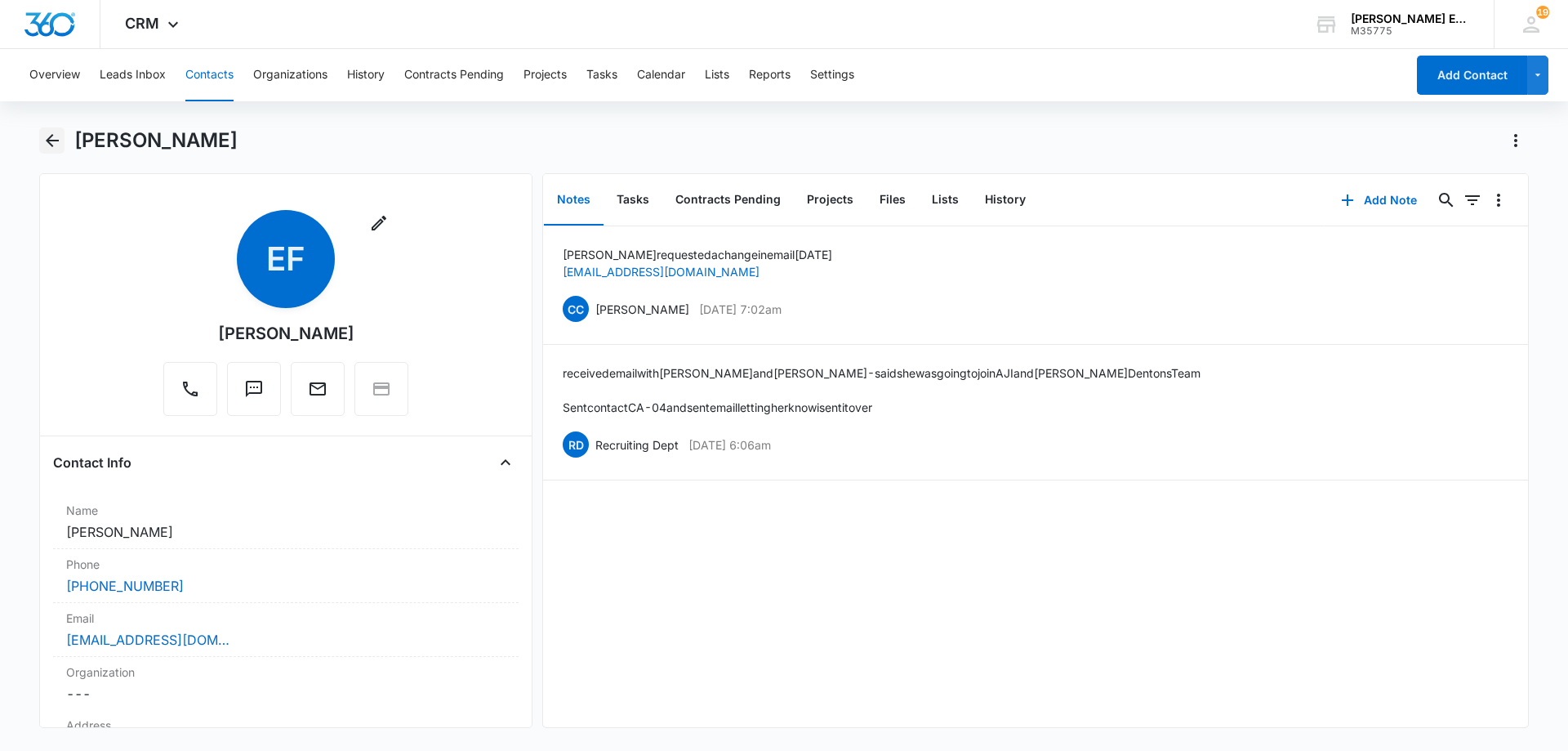
click at [47, 138] on icon "Back" at bounding box center [52, 140] width 19 height 19
